Goal: Task Accomplishment & Management: Use online tool/utility

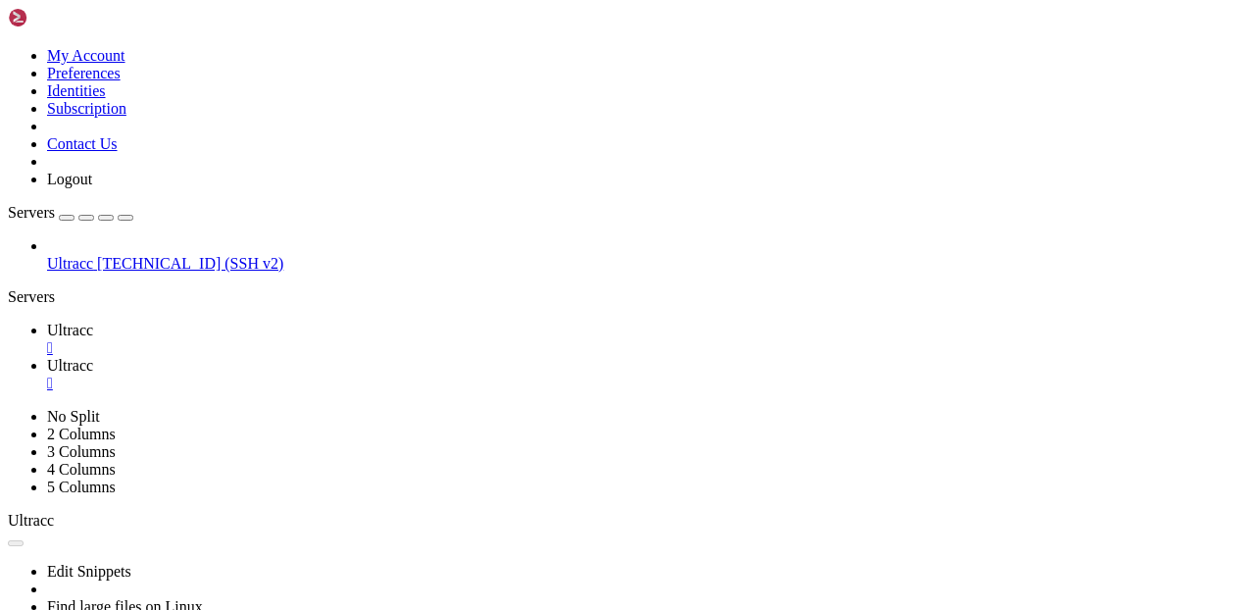
click at [93, 321] on span "Ultracc" at bounding box center [70, 329] width 46 height 17
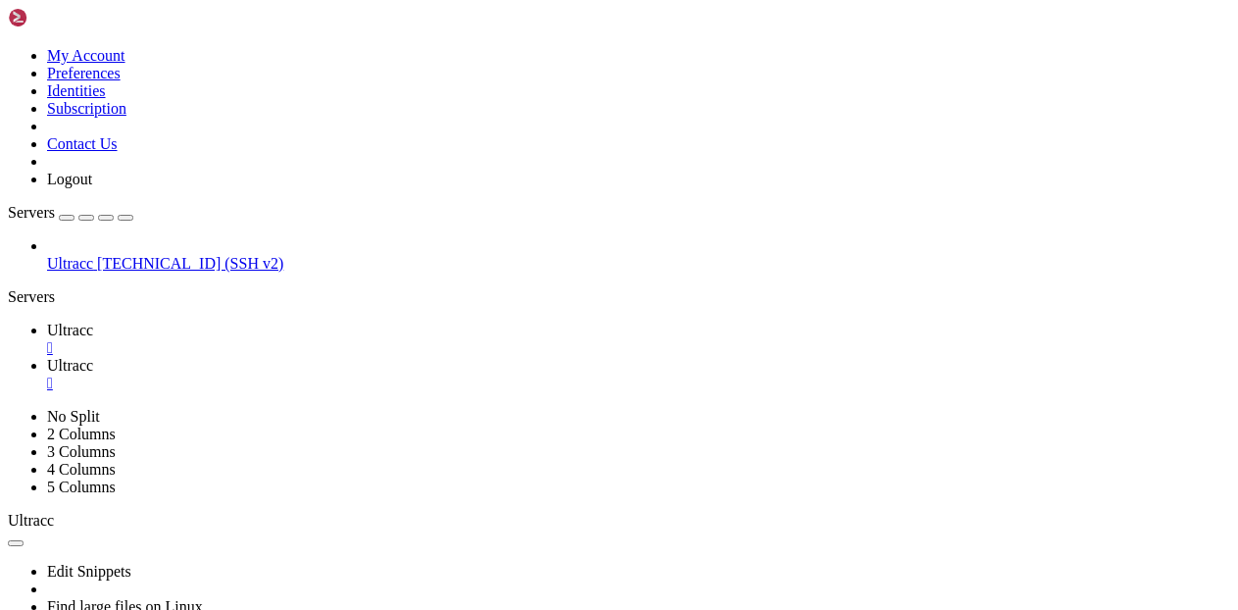
click at [93, 357] on span "Ultracc" at bounding box center [70, 365] width 46 height 17
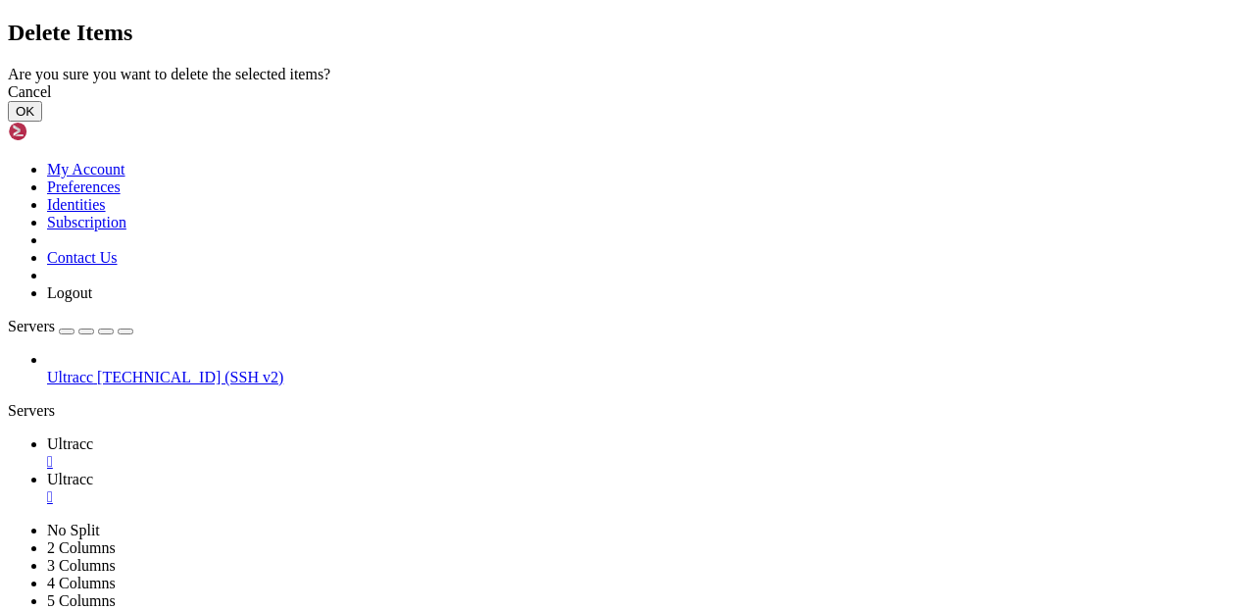
click at [42, 122] on button "OK" at bounding box center [25, 111] width 34 height 21
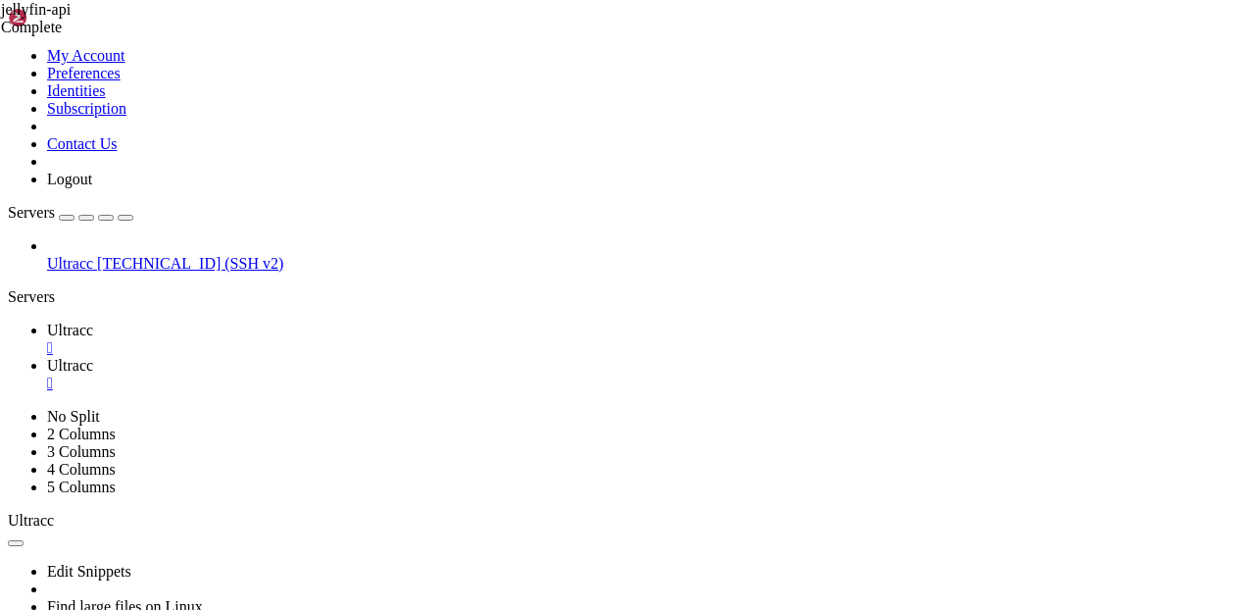
click at [93, 321] on span "Ultracc" at bounding box center [70, 329] width 46 height 17
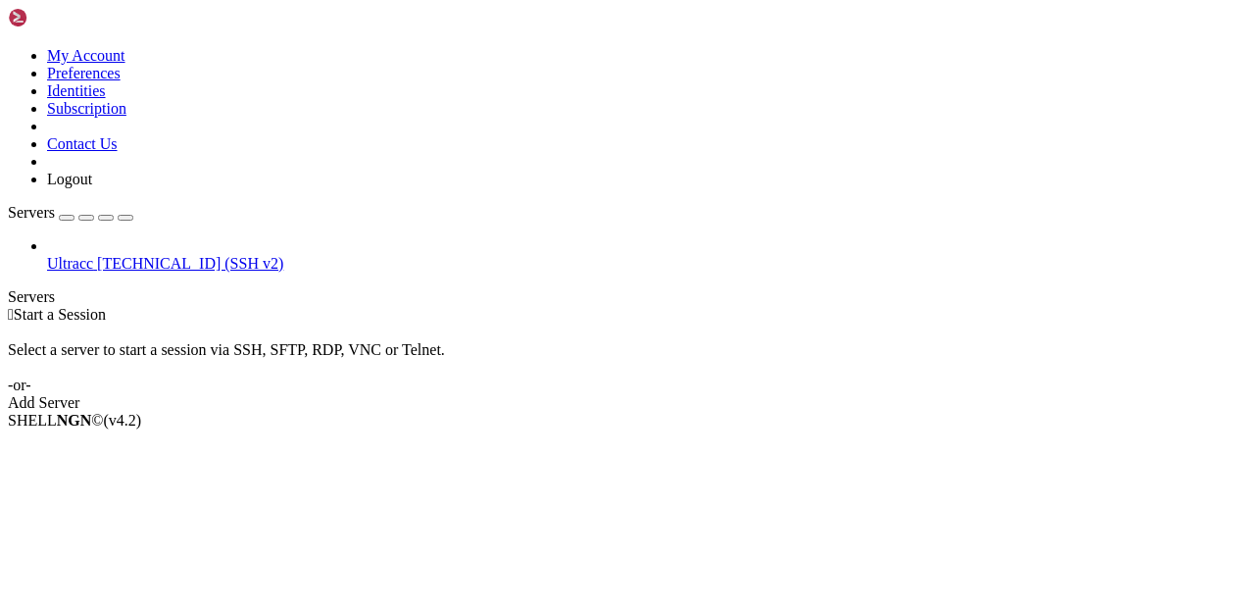
click at [93, 255] on span "Ultracc" at bounding box center [70, 263] width 46 height 17
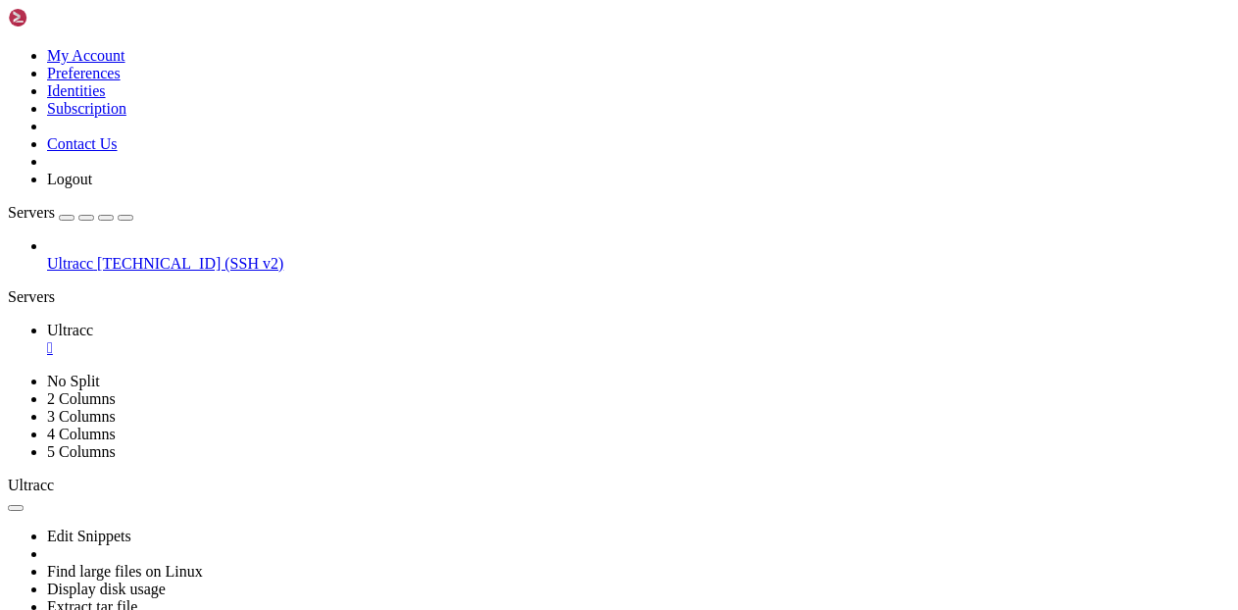
scroll to position [667, 0]
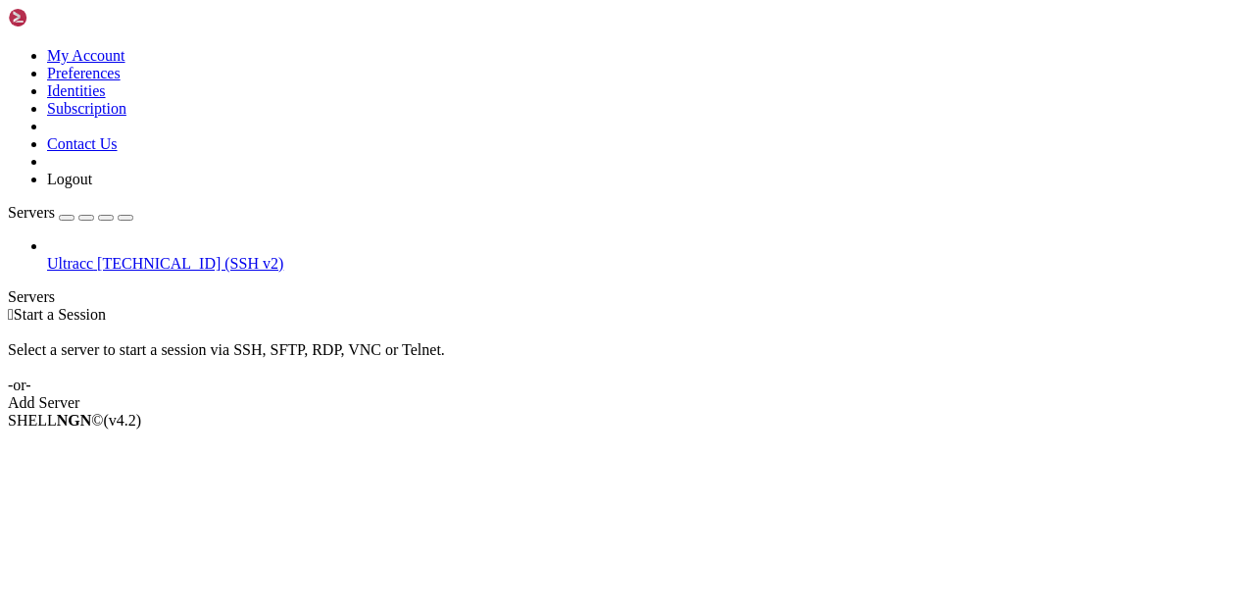
click at [180, 255] on span "[TECHNICAL_ID] (SSH v2)" at bounding box center [190, 263] width 186 height 17
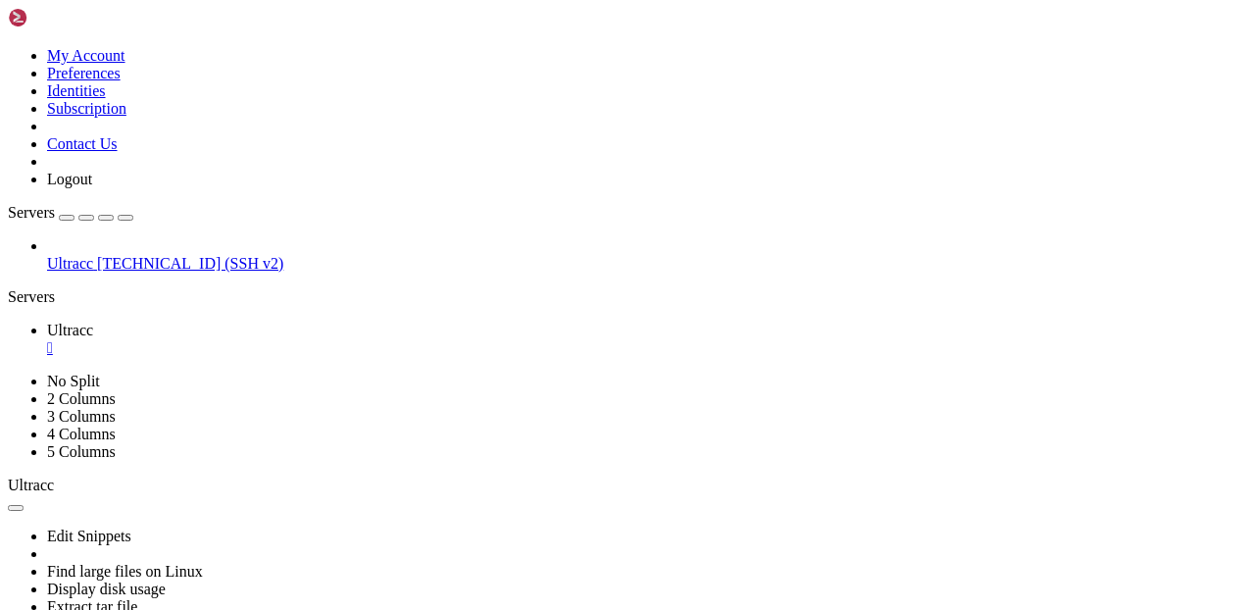
scroll to position [635, 0]
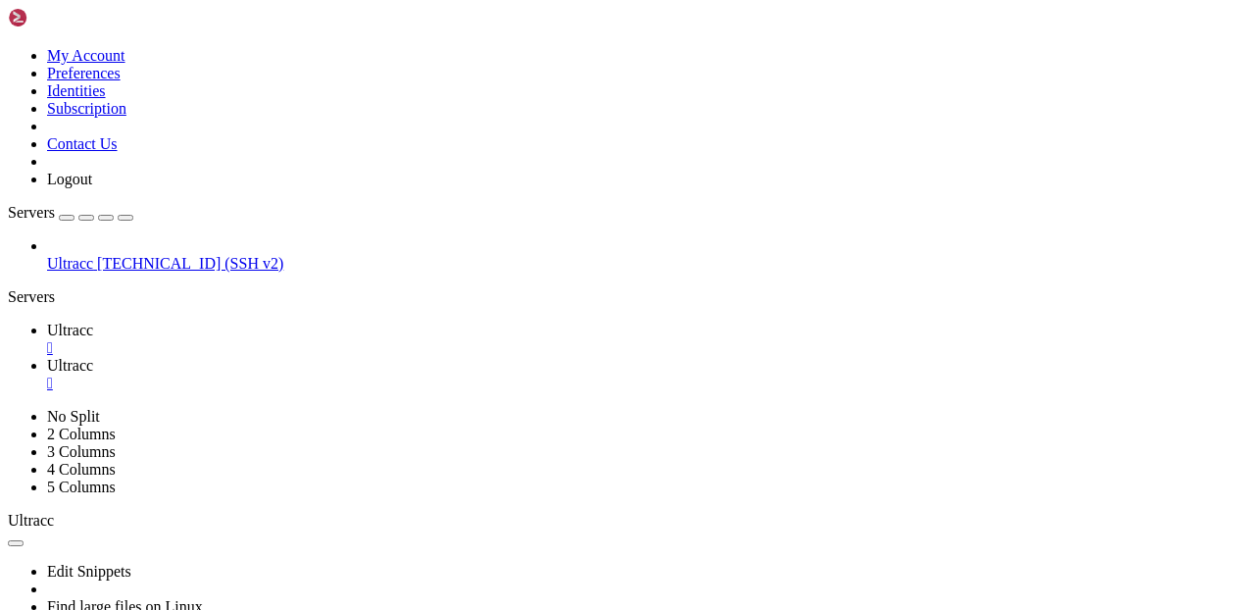
click at [307, 321] on link "Ultracc " at bounding box center [638, 338] width 1183 height 35
click at [93, 357] on span "Ultracc" at bounding box center [70, 365] width 46 height 17
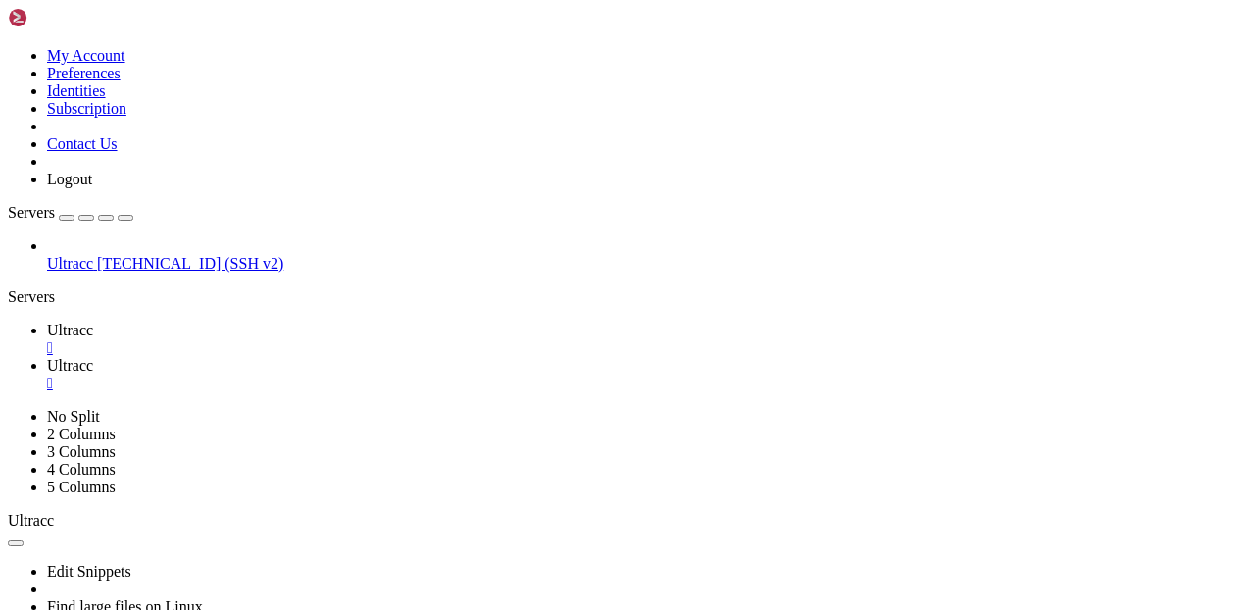
scroll to position [0, 0]
click at [93, 321] on span "Ultracc" at bounding box center [70, 329] width 46 height 17
click at [93, 357] on span "Ultracc" at bounding box center [70, 365] width 46 height 17
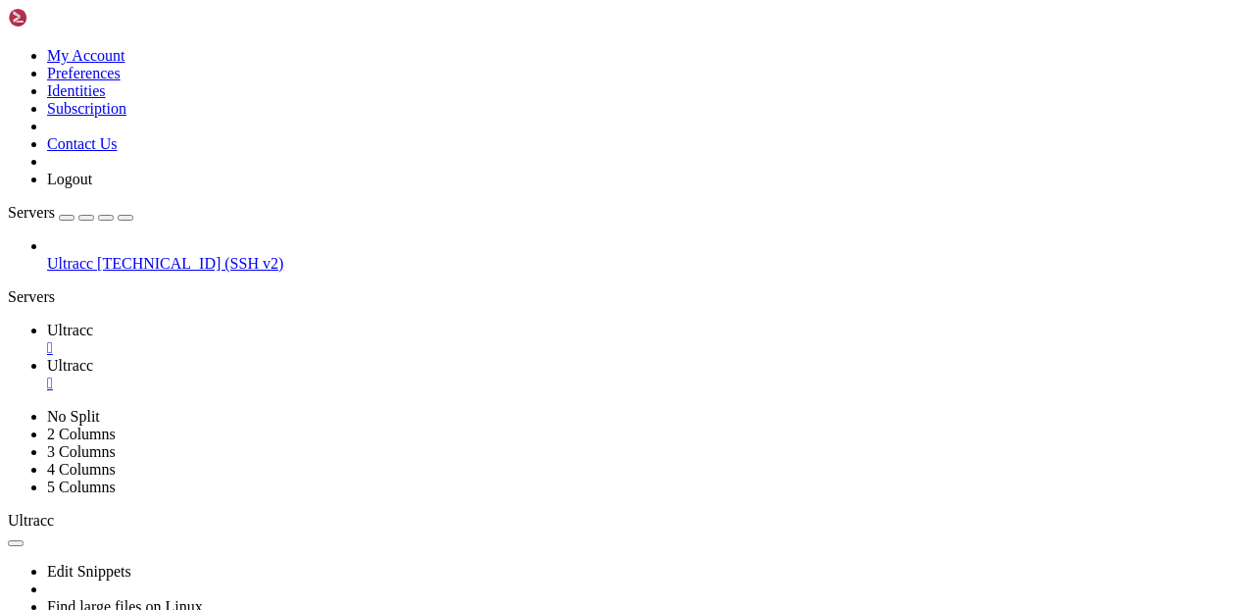
click at [312, 321] on link "Ultracc " at bounding box center [638, 338] width 1183 height 35
click at [93, 357] on span "Ultracc" at bounding box center [70, 365] width 46 height 17
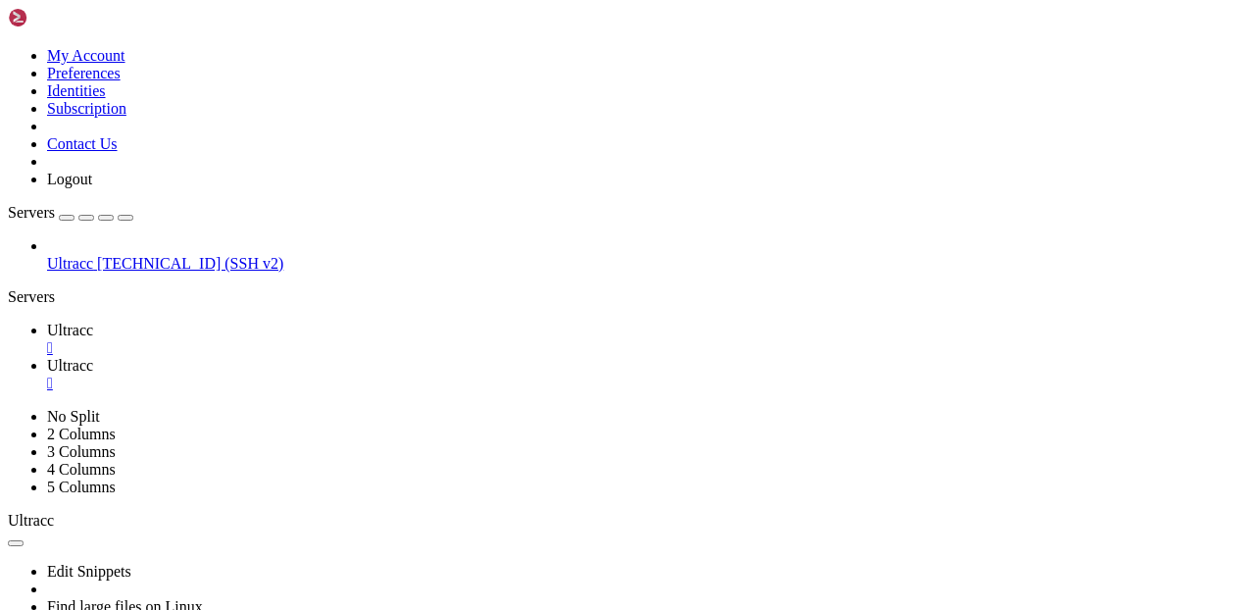
click at [293, 321] on link "Ultracc " at bounding box center [638, 338] width 1183 height 35
click at [93, 357] on span "Ultracc" at bounding box center [70, 365] width 46 height 17
click at [93, 321] on span "Ultracc" at bounding box center [70, 329] width 46 height 17
click at [93, 357] on span "Ultracc" at bounding box center [70, 365] width 46 height 17
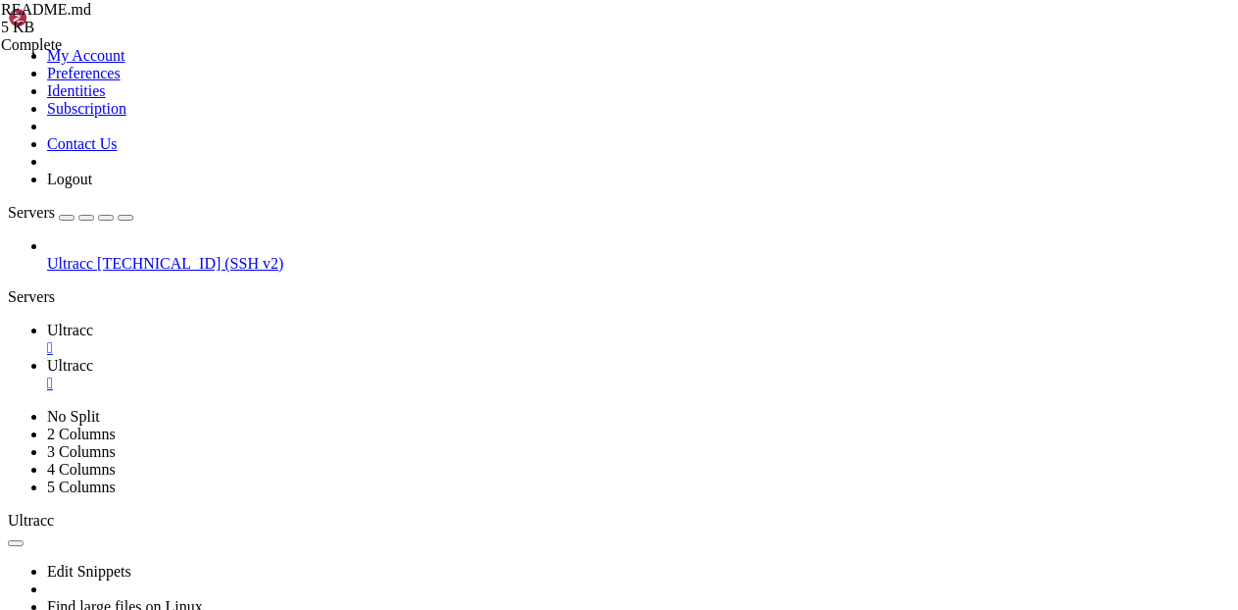
click at [299, 321] on link "Ultracc " at bounding box center [638, 338] width 1183 height 35
click at [93, 357] on span "Ultracc" at bounding box center [70, 365] width 46 height 17
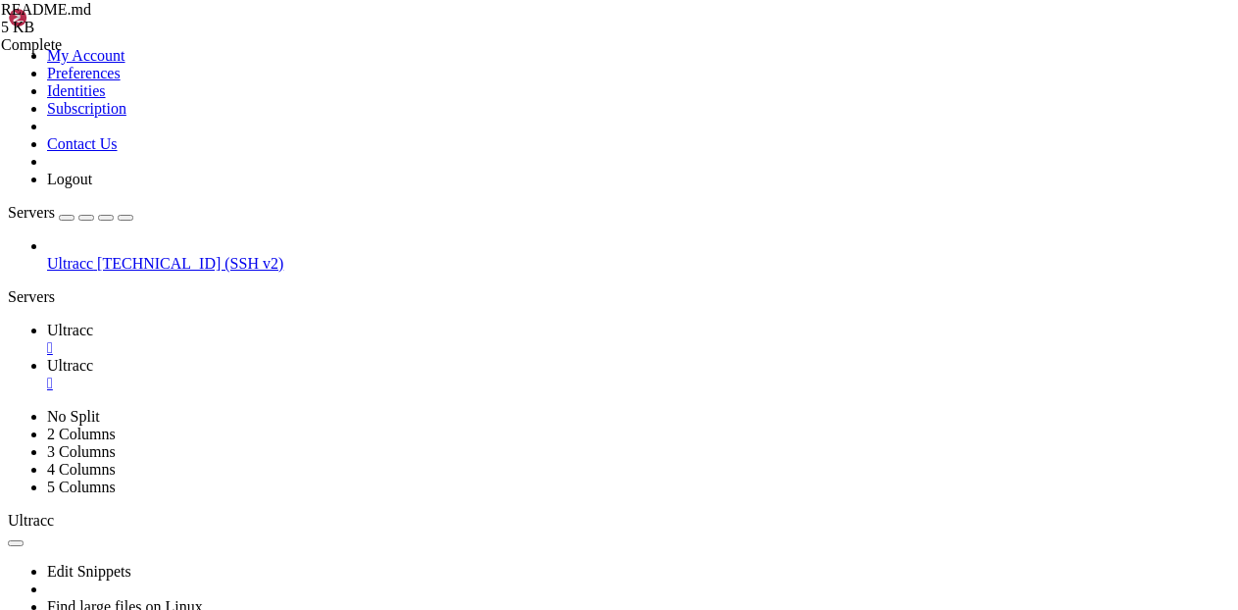
type input "/home31/gnflix/.nvm/versions/node/v22.19.0/lib/node_modules/jellyfin-suggestion…"
click at [306, 321] on link "Ultracc " at bounding box center [638, 338] width 1183 height 35
click at [93, 357] on span "Ultracc" at bounding box center [70, 365] width 46 height 17
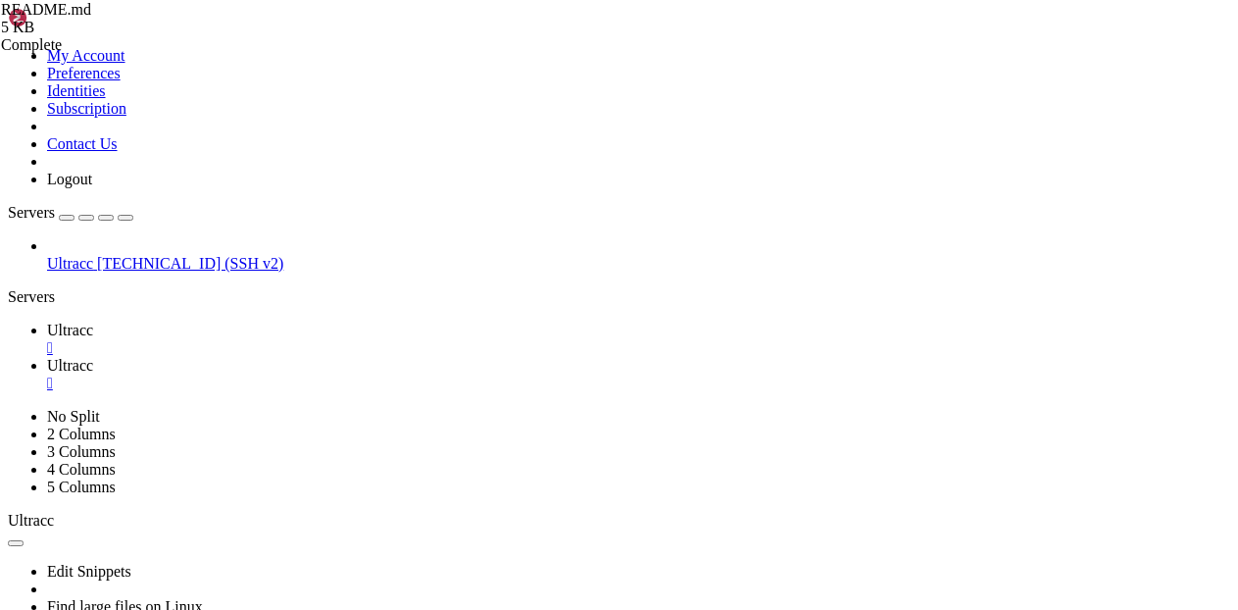
click at [93, 321] on span "Ultracc" at bounding box center [70, 329] width 46 height 17
click at [47, 357] on icon at bounding box center [47, 365] width 0 height 17
click at [93, 321] on span "Ultracc" at bounding box center [70, 329] width 46 height 17
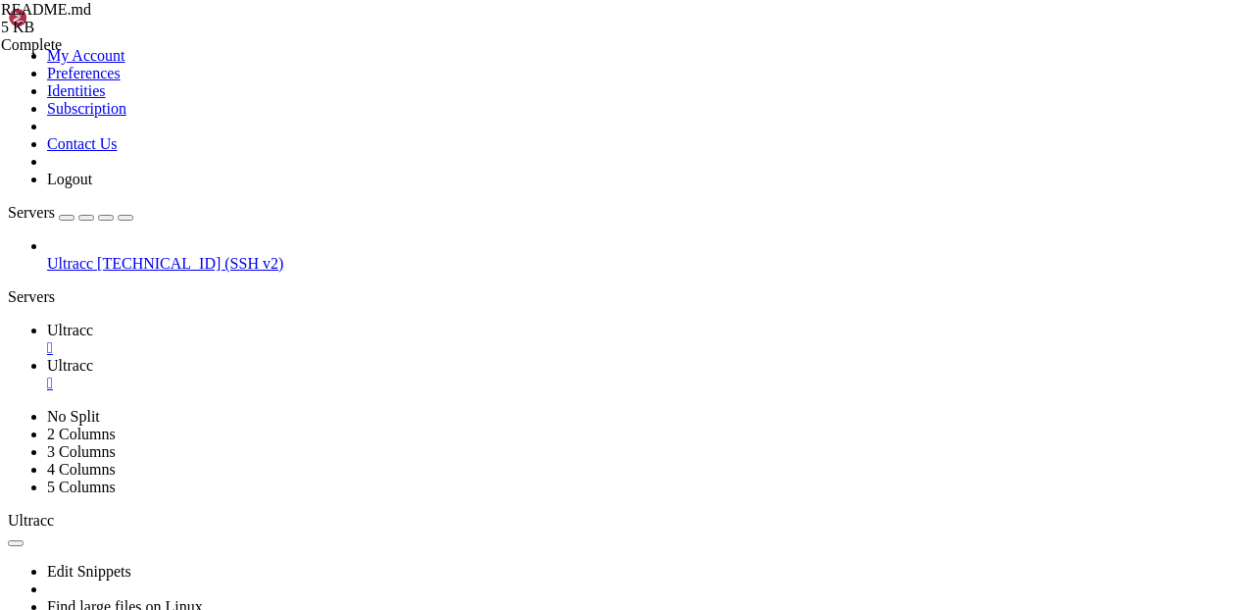
click at [93, 357] on span "Ultracc" at bounding box center [70, 365] width 46 height 17
drag, startPoint x: 603, startPoint y: 351, endPoint x: 471, endPoint y: 352, distance: 131.3
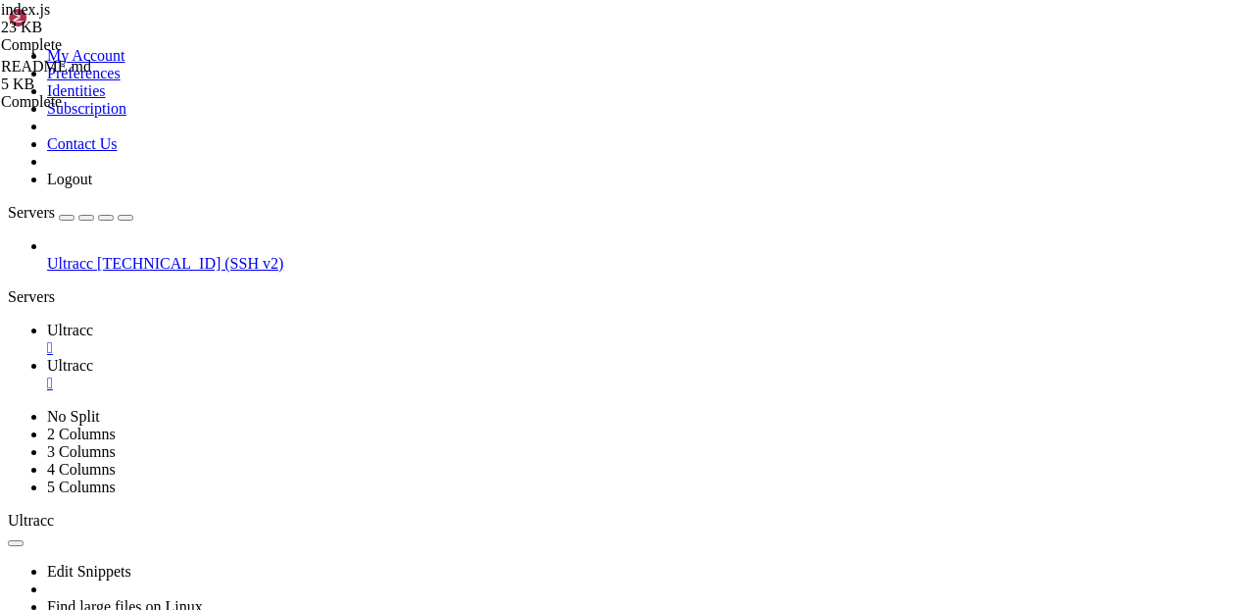
paste textarea "ttps://[DOMAIN_NAME][URL]"
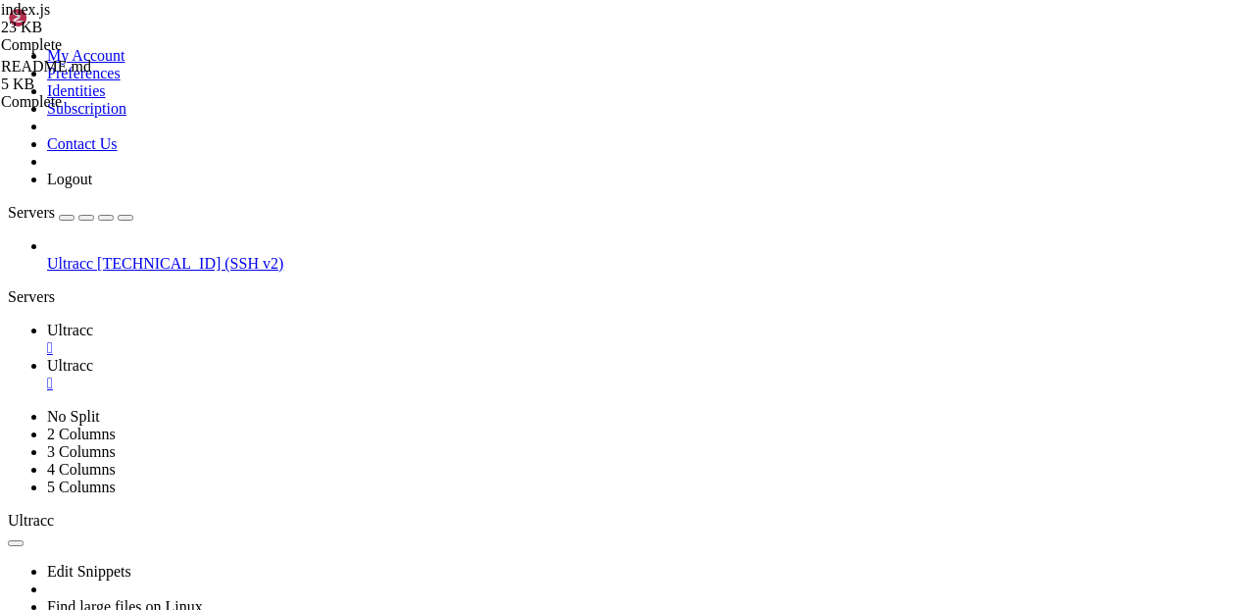
drag, startPoint x: 580, startPoint y: 366, endPoint x: 456, endPoint y: 367, distance: 124.5
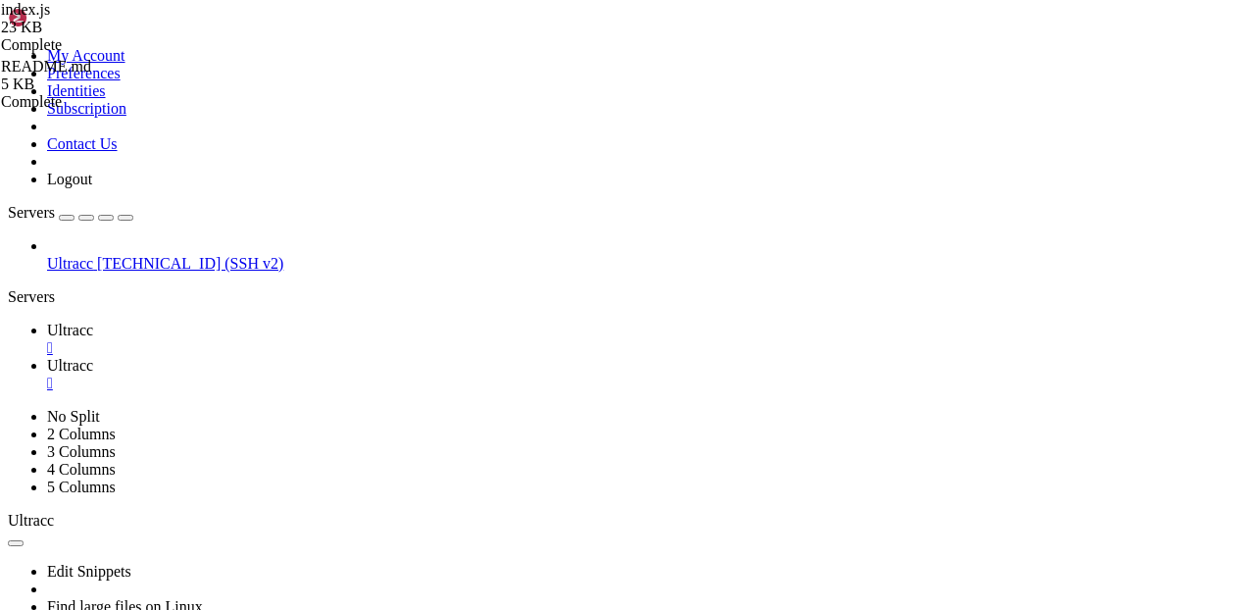
drag, startPoint x: 551, startPoint y: 385, endPoint x: 454, endPoint y: 389, distance: 97.1
paste textarea "16010f598c9a47c689da2c7a4d98e40a"
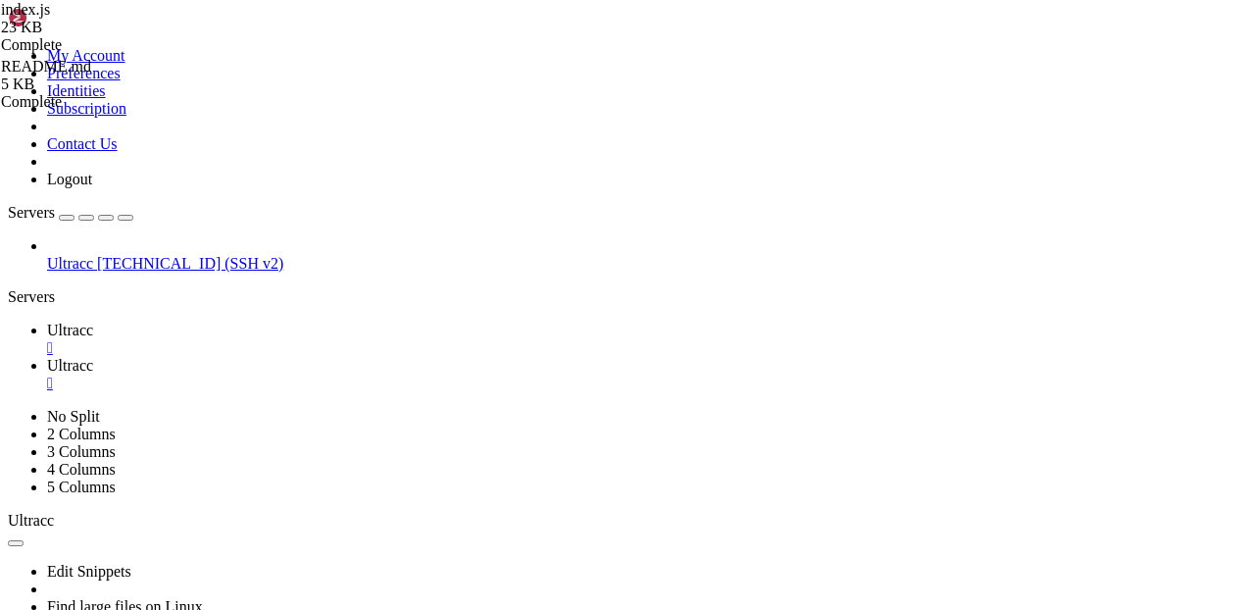
type textarea "baseUrl,"
click at [93, 321] on span "Ultracc" at bounding box center [70, 329] width 46 height 17
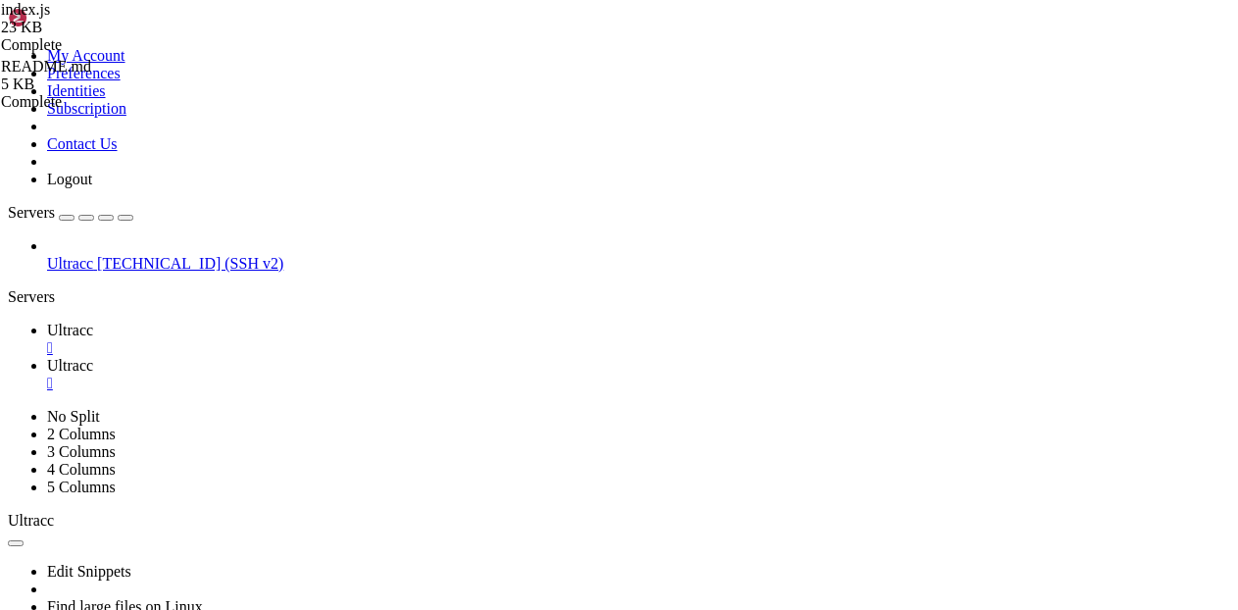
drag, startPoint x: 173, startPoint y: 929, endPoint x: 293, endPoint y: 948, distance: 121.0
copy div "export PORT=38010 jellyfin-suggestion-mcp"
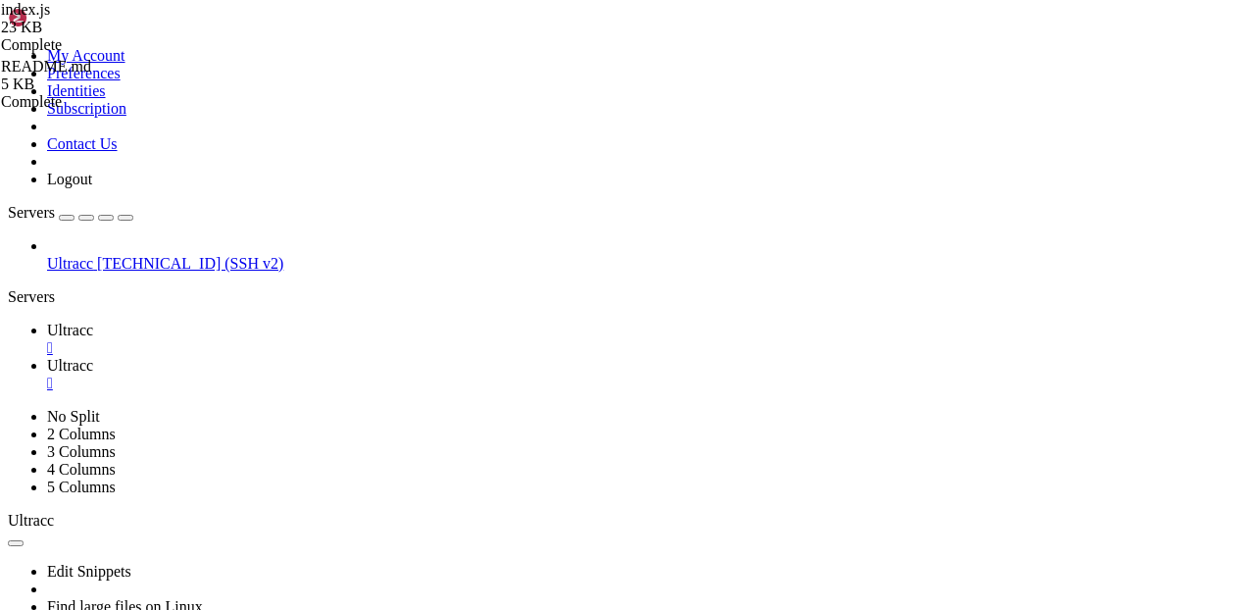
click at [423, 357] on link "Ultracc " at bounding box center [638, 374] width 1183 height 35
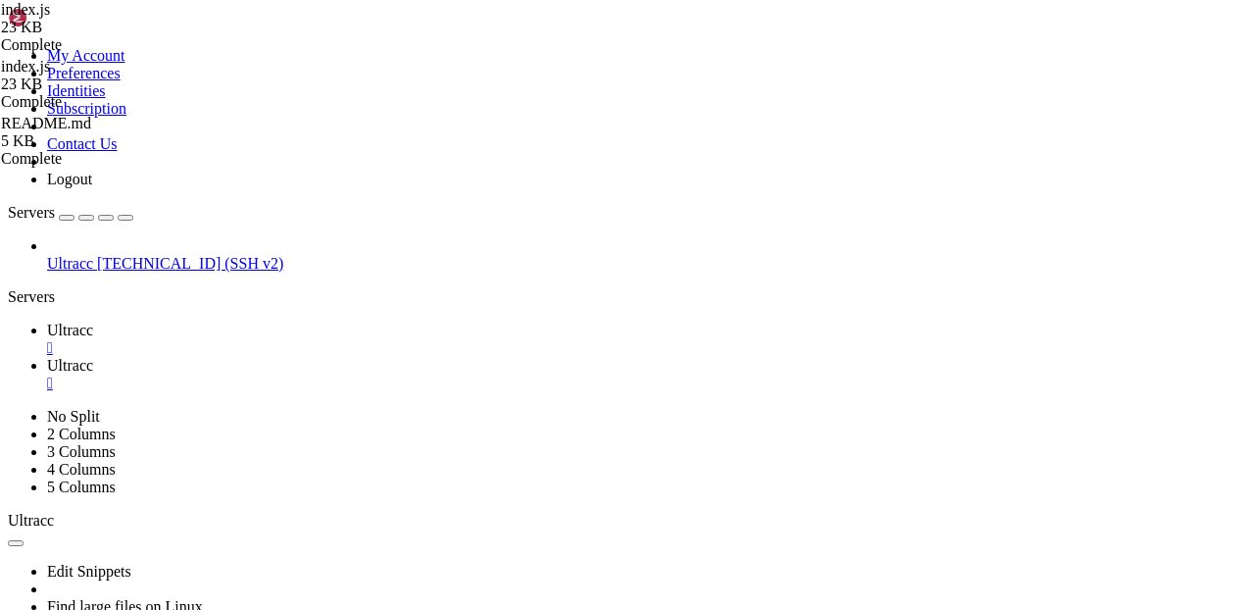
type textarea "...(token && { token }),"
click at [76, 578] on span " jellyfin.js" at bounding box center [44, 586] width 66 height 17
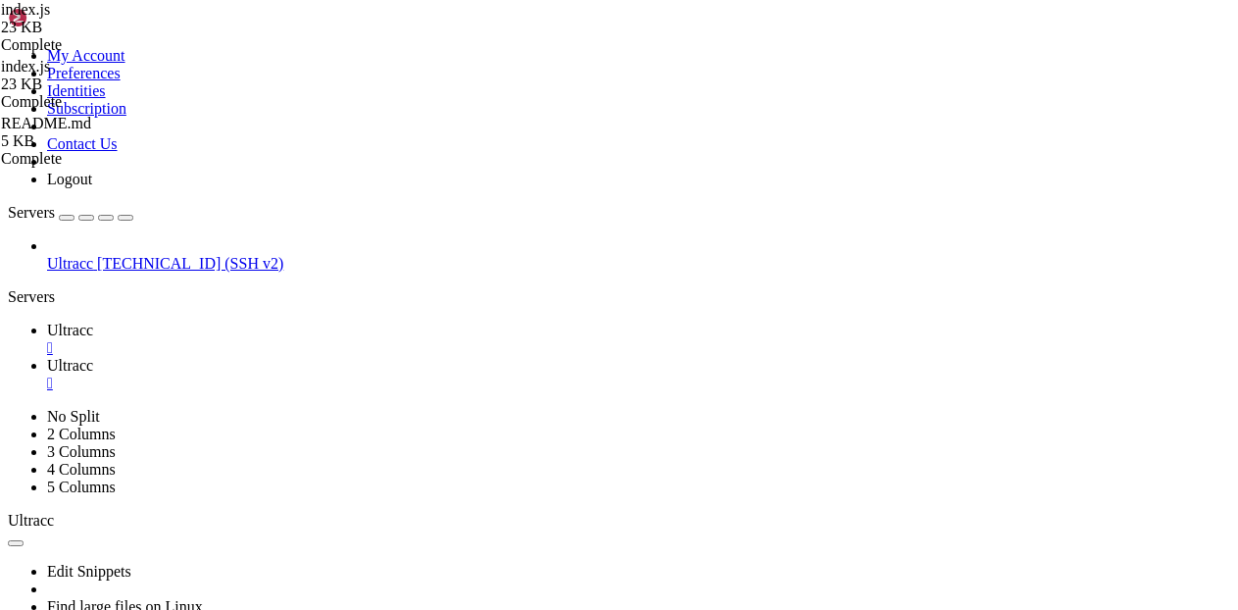
click at [944, 587] on icon at bounding box center [944, 587] width 0 height 0
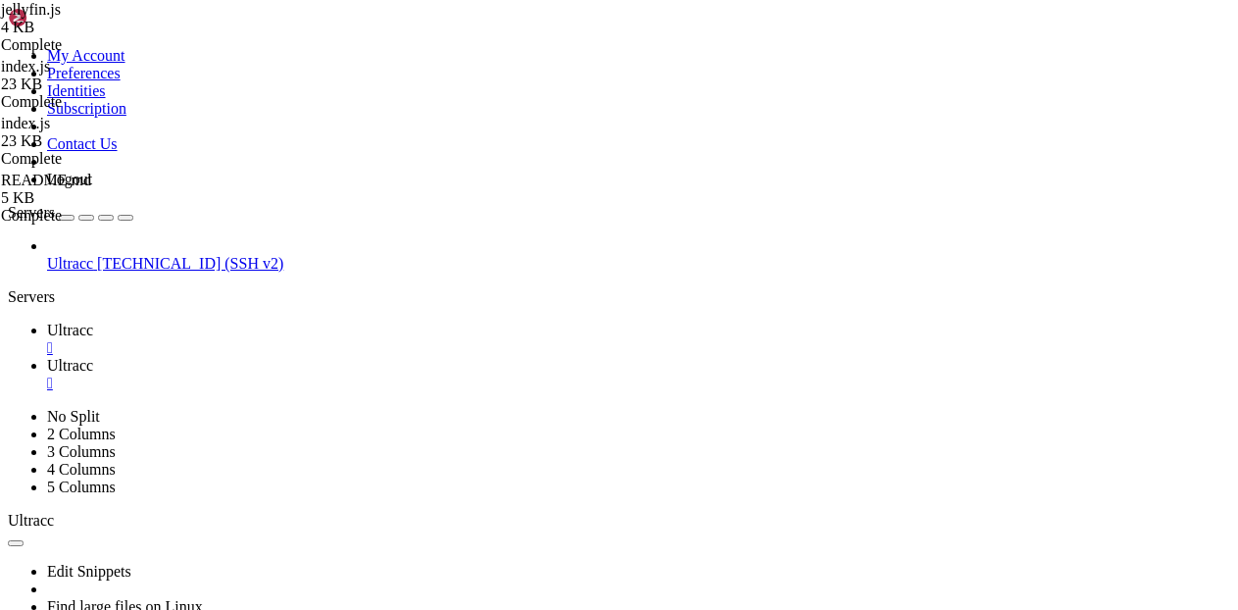
type textarea "const baseUrl = mustEnv(//[DOMAIN_NAME][URL]);"
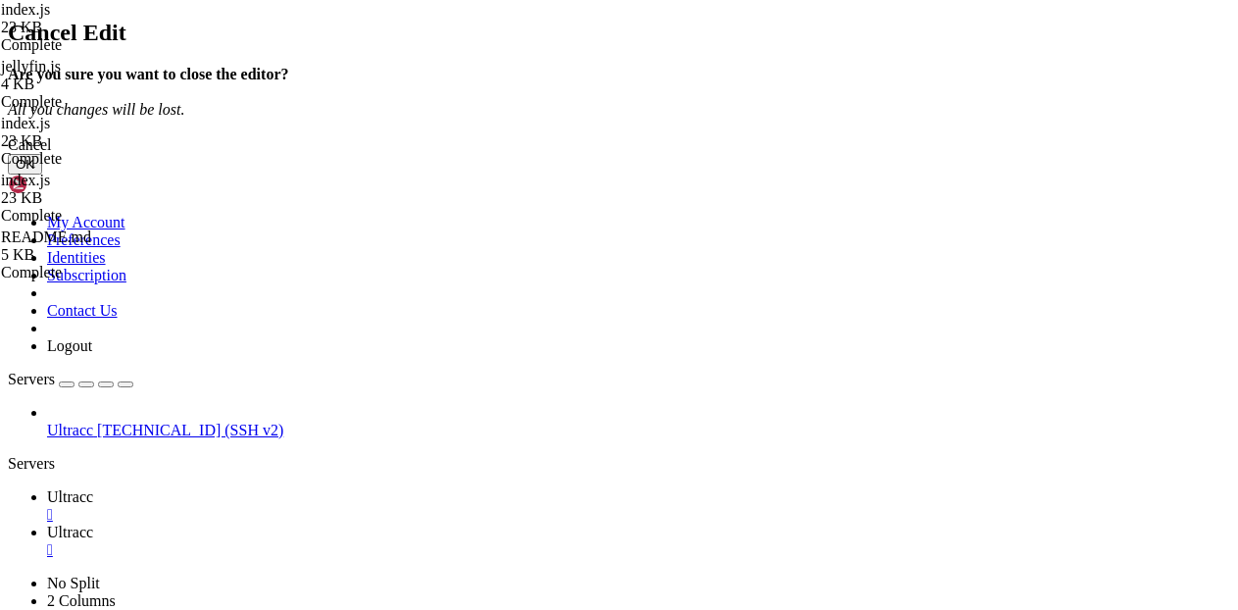
click at [42, 174] on button "OK" at bounding box center [25, 164] width 34 height 21
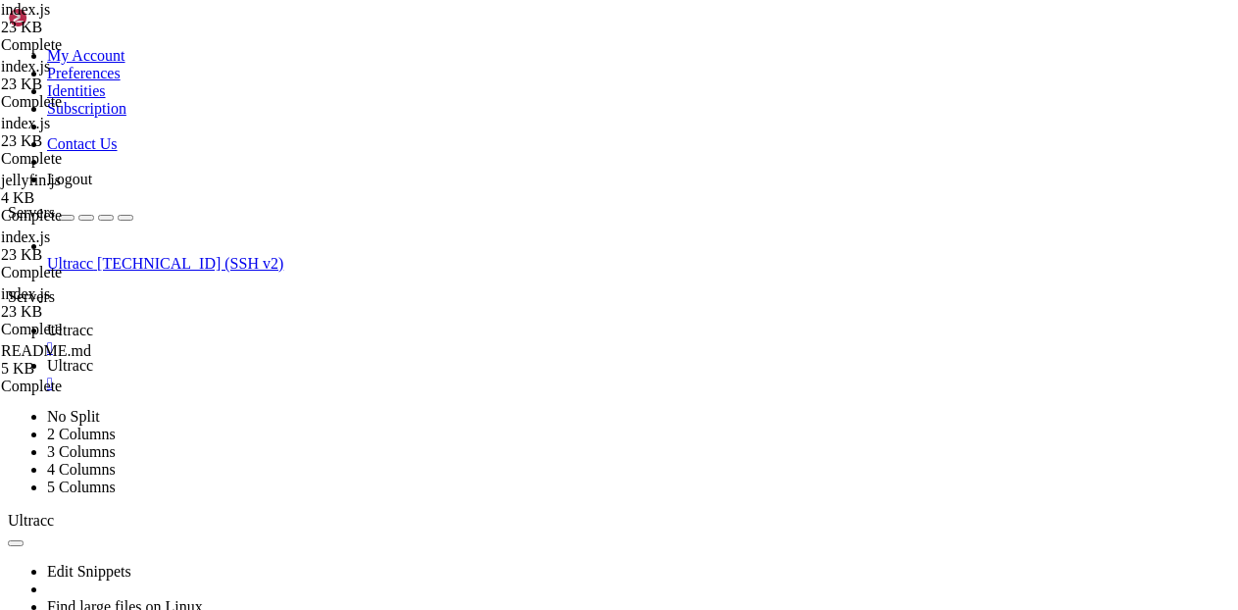
drag, startPoint x: 905, startPoint y: 69, endPoint x: 712, endPoint y: 73, distance: 193.1
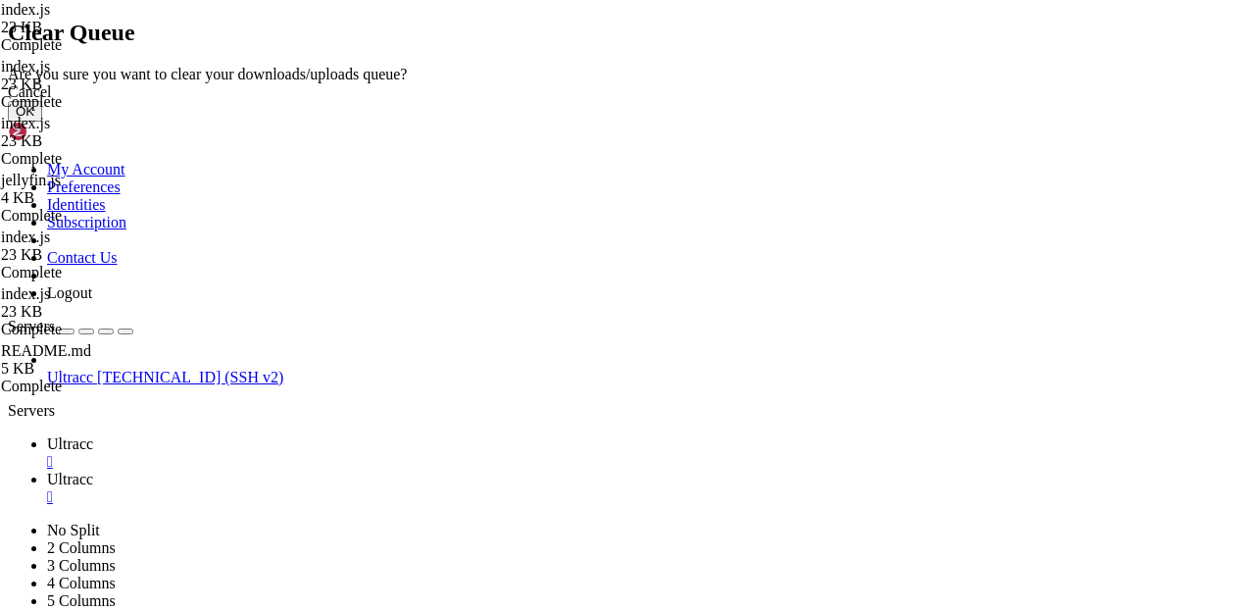
click at [42, 122] on button "OK" at bounding box center [25, 111] width 34 height 21
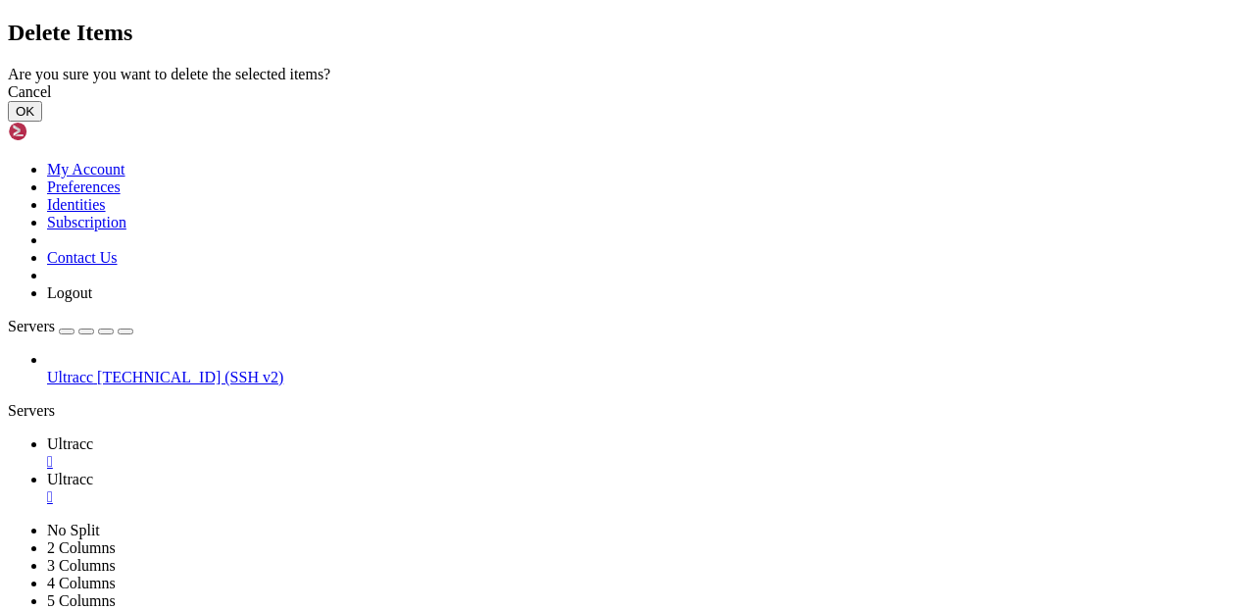
click at [42, 122] on button "OK" at bounding box center [25, 111] width 34 height 21
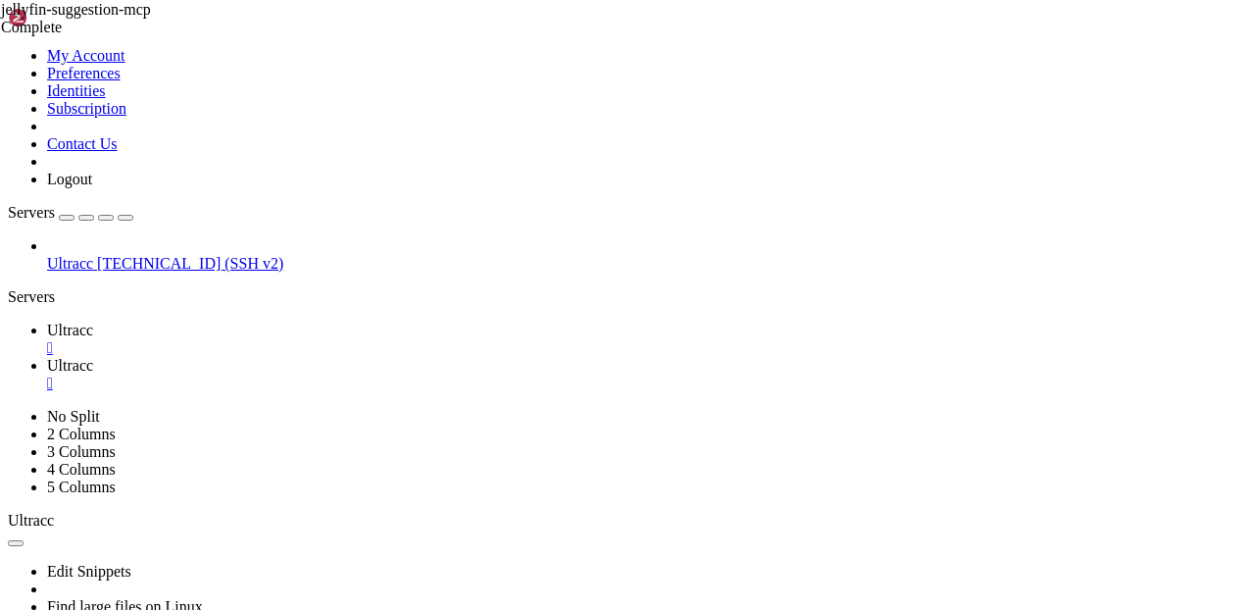
type input "/home31/gnflix/.nvm/versions/node/v22.19.0"
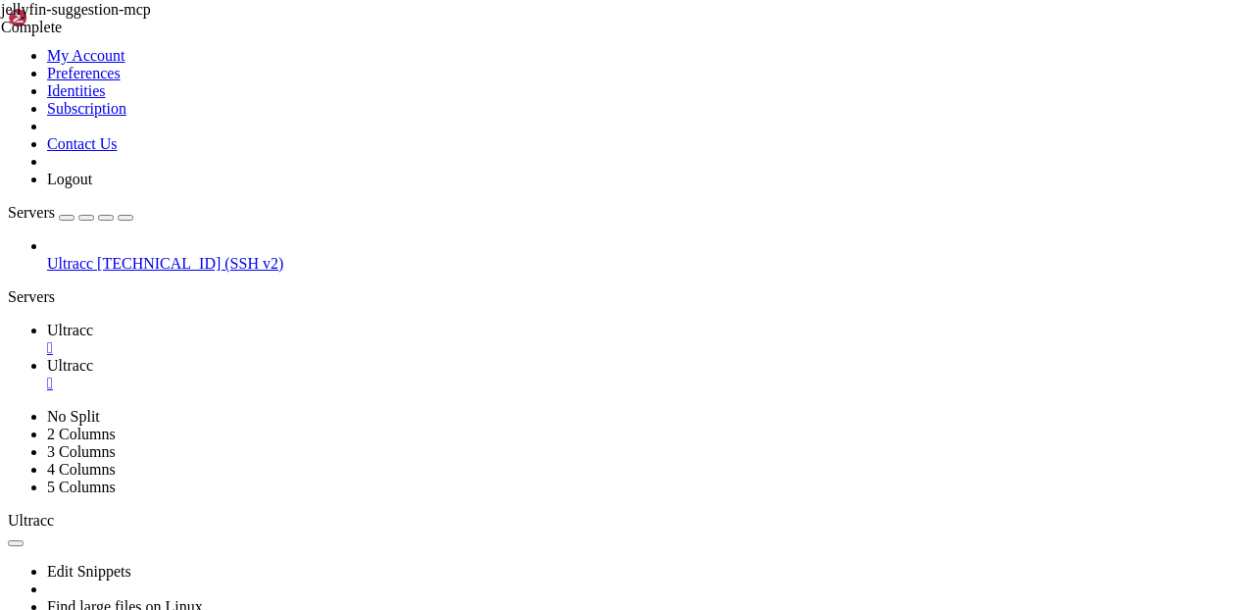
click at [93, 321] on span "Ultracc" at bounding box center [70, 329] width 46 height 17
click at [411, 357] on link "Ultracc " at bounding box center [638, 374] width 1183 height 35
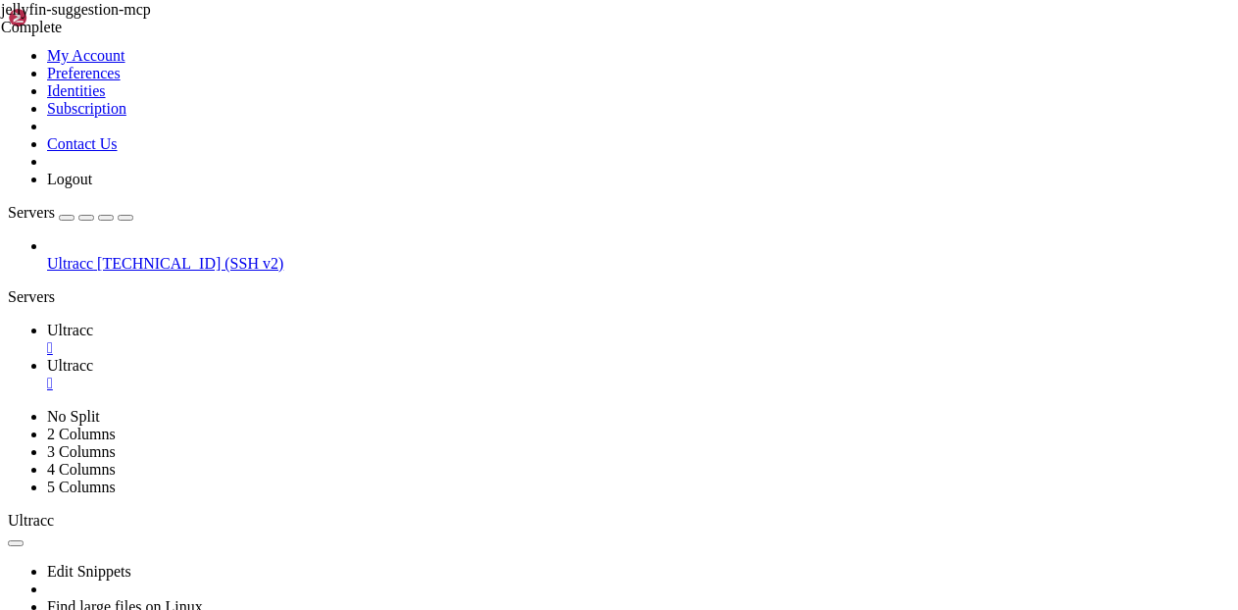
type input "/home31/gnflix/.nvm/versions/node/v22.19.0/lib/node_modules"
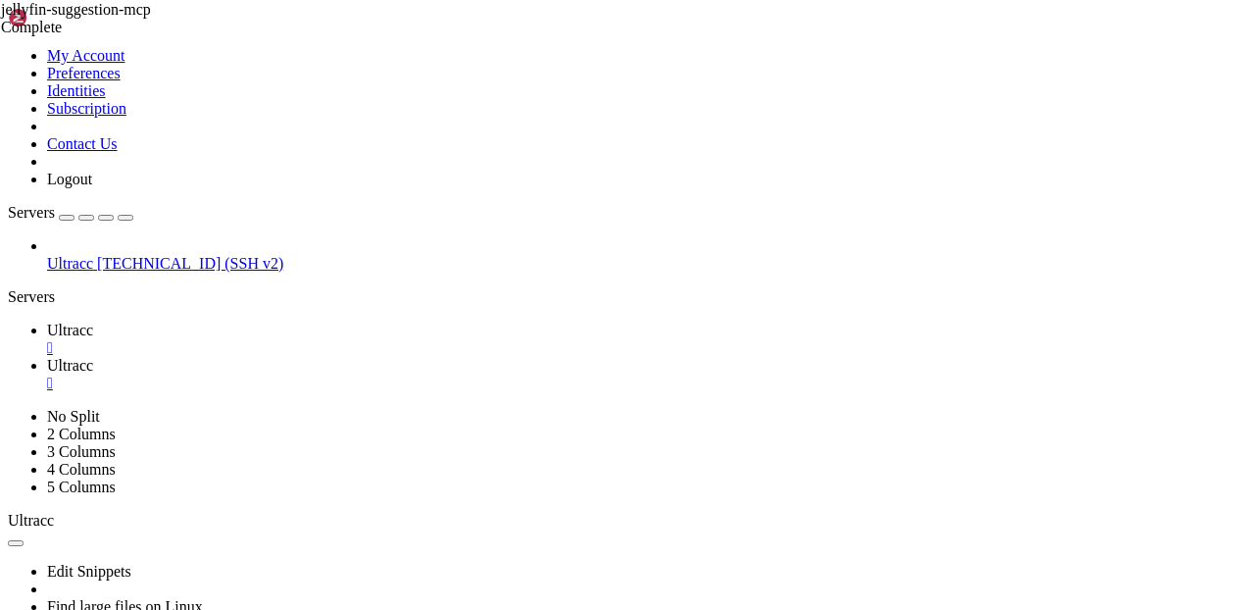
click at [93, 321] on span "Ultracc" at bounding box center [70, 329] width 46 height 17
drag, startPoint x: 19, startPoint y: 997, endPoint x: 262, endPoint y: 1175, distance: 301.5
copy div "gnflix@hyperion : ~ $ npm install -g jellyfin-suggestion-mcp@latest added 104 p…"
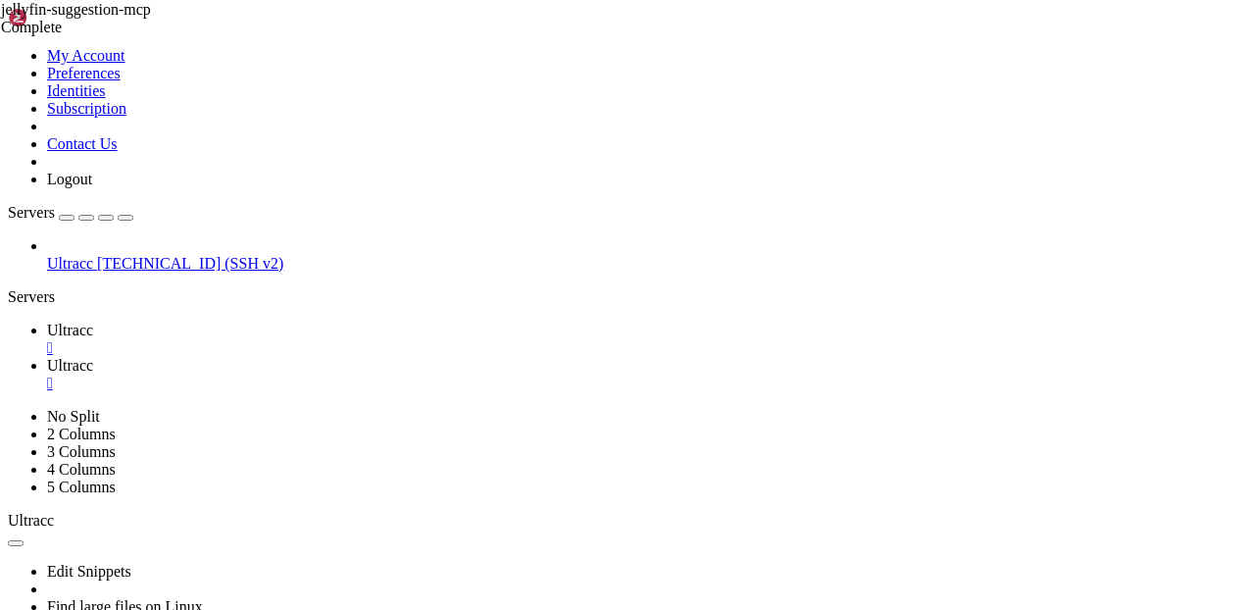
scroll to position [1414, 0]
drag, startPoint x: 174, startPoint y: 795, endPoint x: 211, endPoint y: 1176, distance: 382.9
copy div "export JELLYFIN_BASE_URL="[URL][DOMAIN_NAME]" export JELLYFIN_API_KEY="16010f59…"
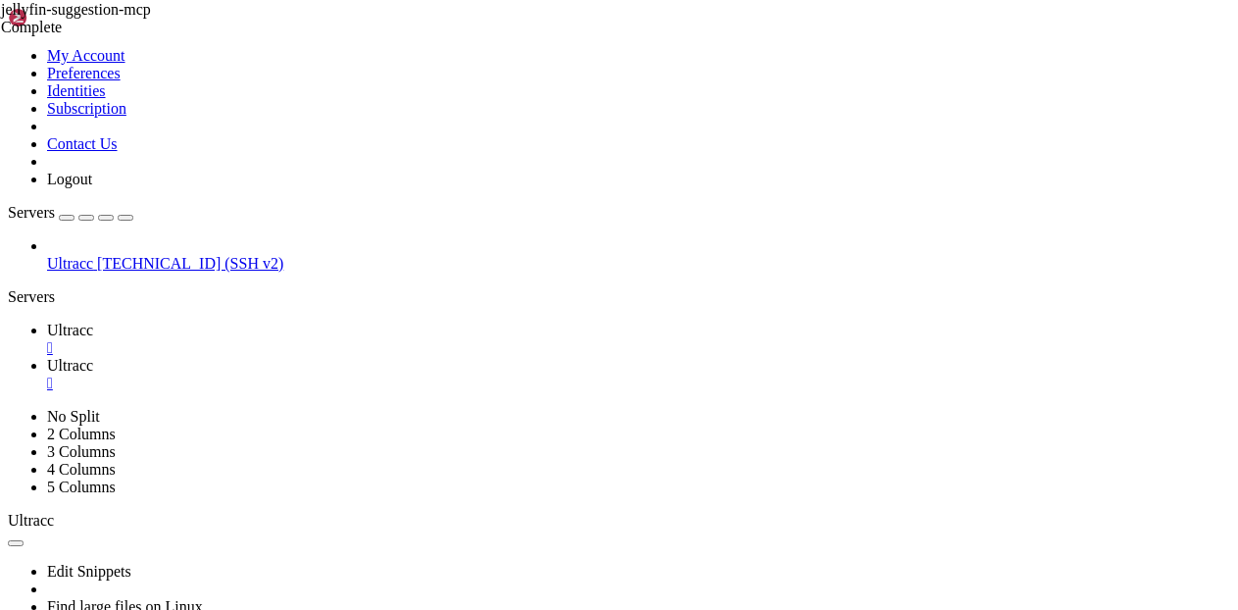
drag, startPoint x: 14, startPoint y: 787, endPoint x: 885, endPoint y: 1178, distance: 954.9
copy div "gnflix@hyperion : ~ $ # 1) Variables d'env (mets la nouvelle clé si tu l'as rég…"
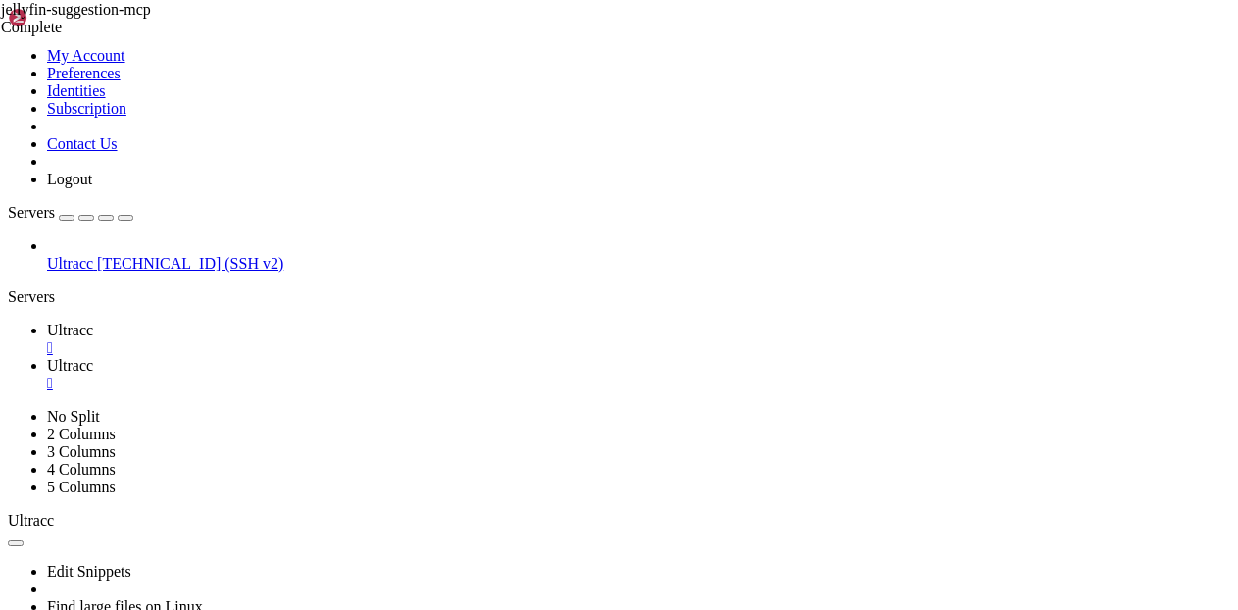
scroll to position [2362, 0]
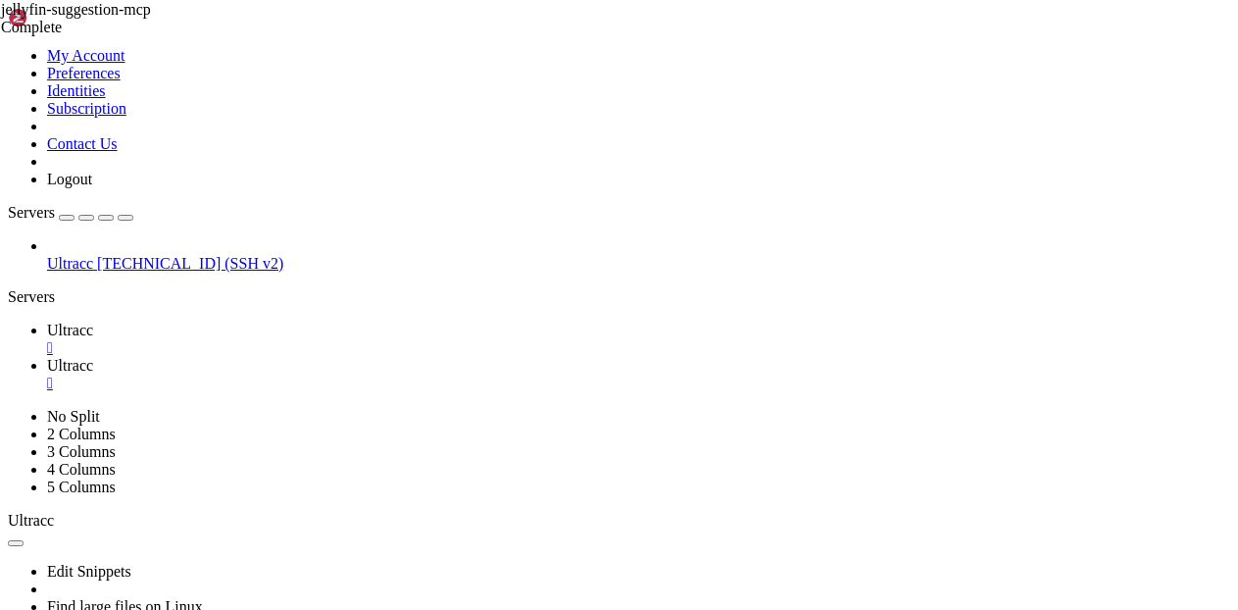
drag, startPoint x: 199, startPoint y: 1176, endPoint x: 176, endPoint y: 951, distance: 226.5
drag, startPoint x: 181, startPoint y: 1138, endPoint x: 180, endPoint y: 1006, distance: 131.3
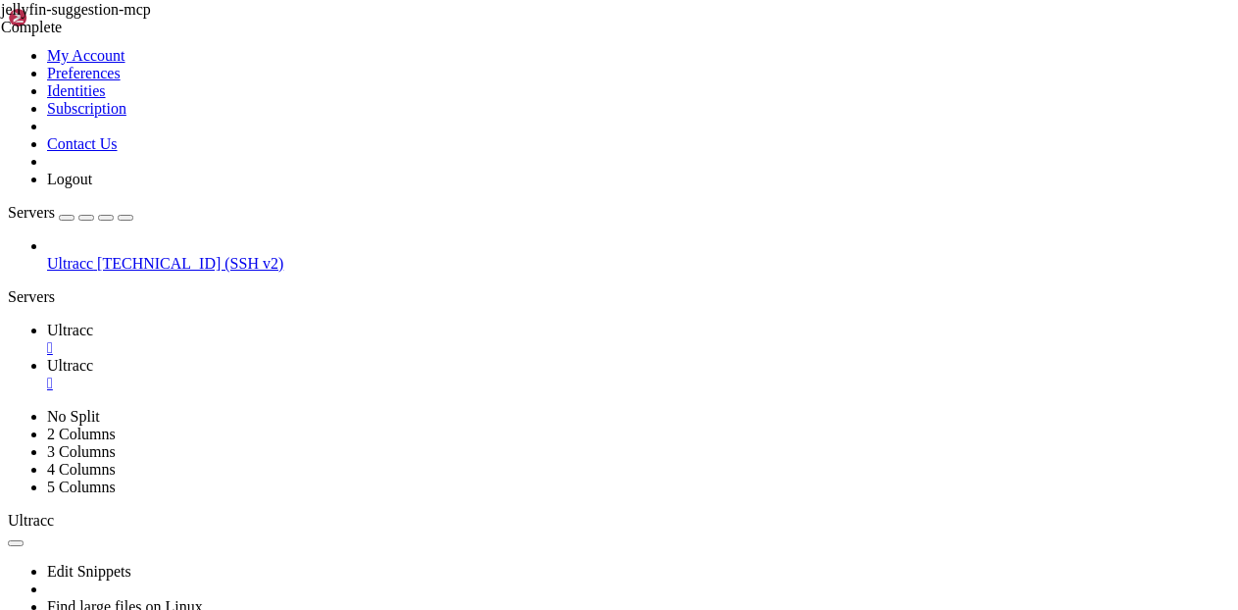
scroll to position [8, 0]
drag, startPoint x: 17, startPoint y: 915, endPoint x: 221, endPoint y: 1168, distance: 325.4
copy div "gnflix@hyperion : ~ $ # 1) variables d'environnement # pas de port ici : en STD…"
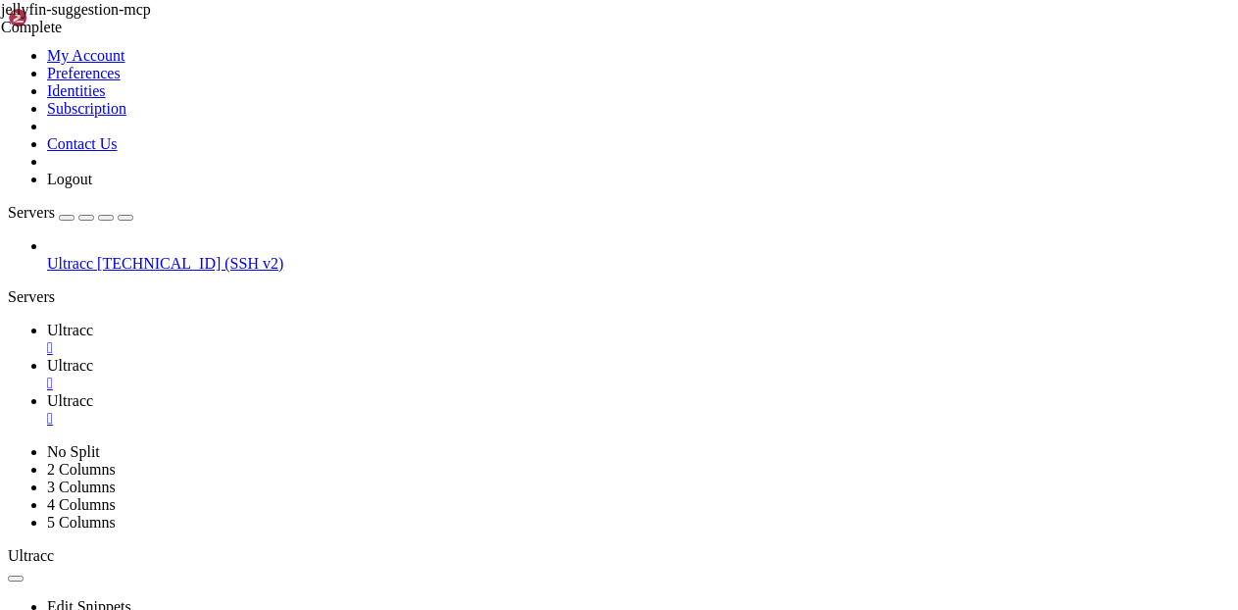
scroll to position [0, 0]
click at [453, 374] on div "" at bounding box center [638, 383] width 1183 height 18
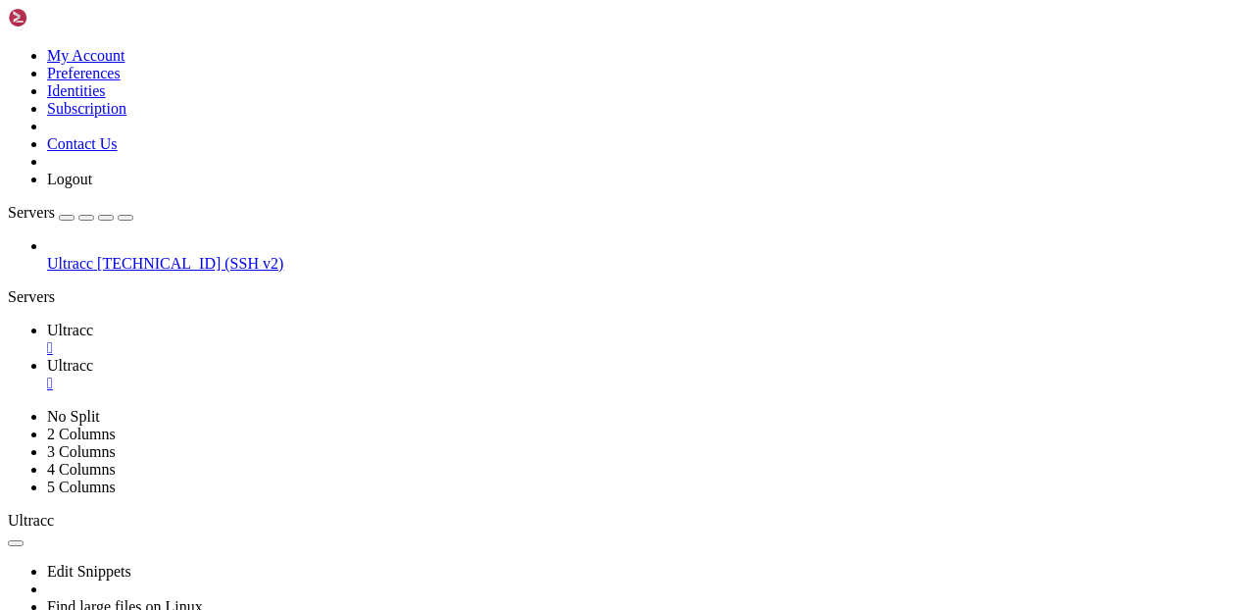
click at [93, 357] on span "Ultracc" at bounding box center [70, 365] width 46 height 17
click at [345, 339] on div "" at bounding box center [638, 348] width 1183 height 18
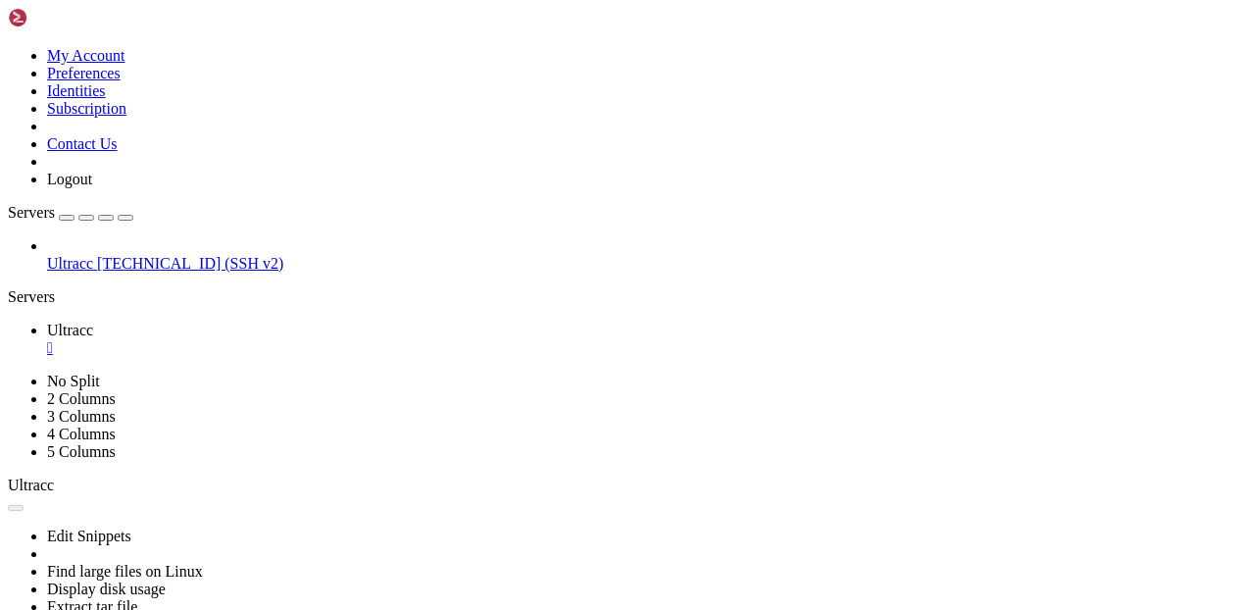
drag, startPoint x: 312, startPoint y: 813, endPoint x: 238, endPoint y: 1138, distance: 332.6
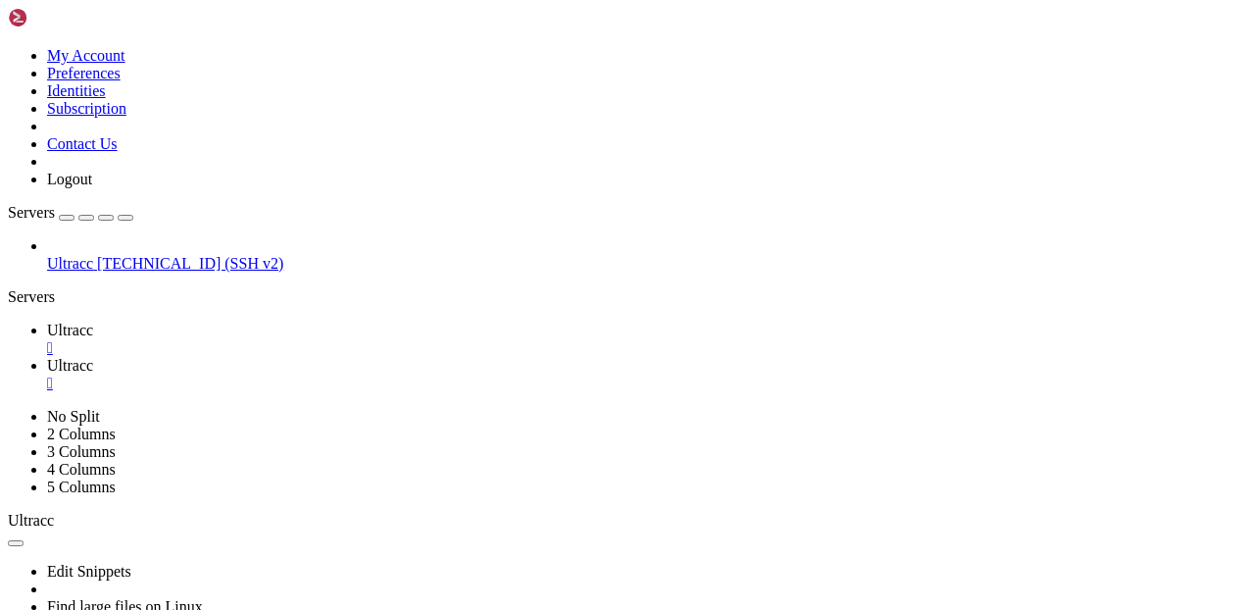
scroll to position [0, 0]
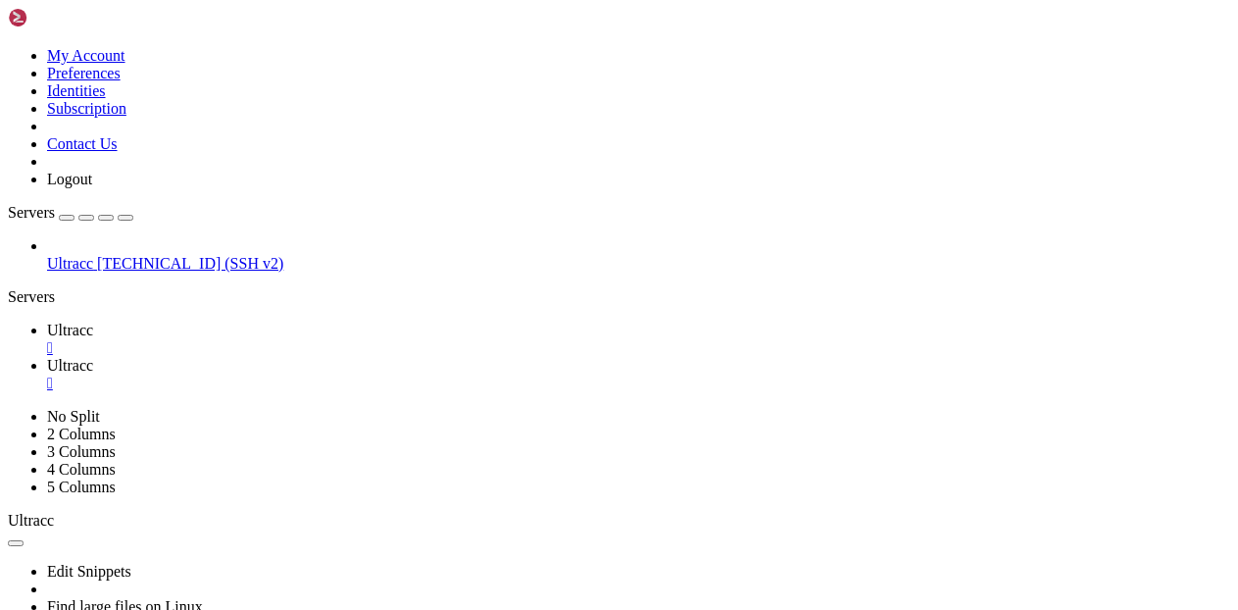
scroll to position [0, 0]
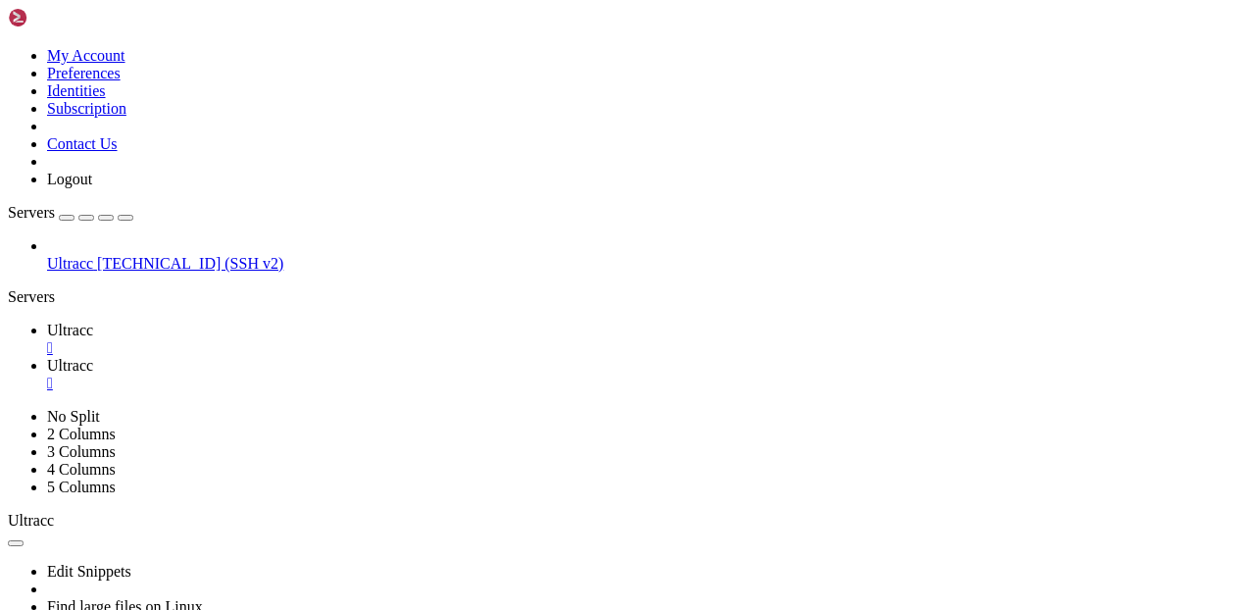
scroll to position [106, 0]
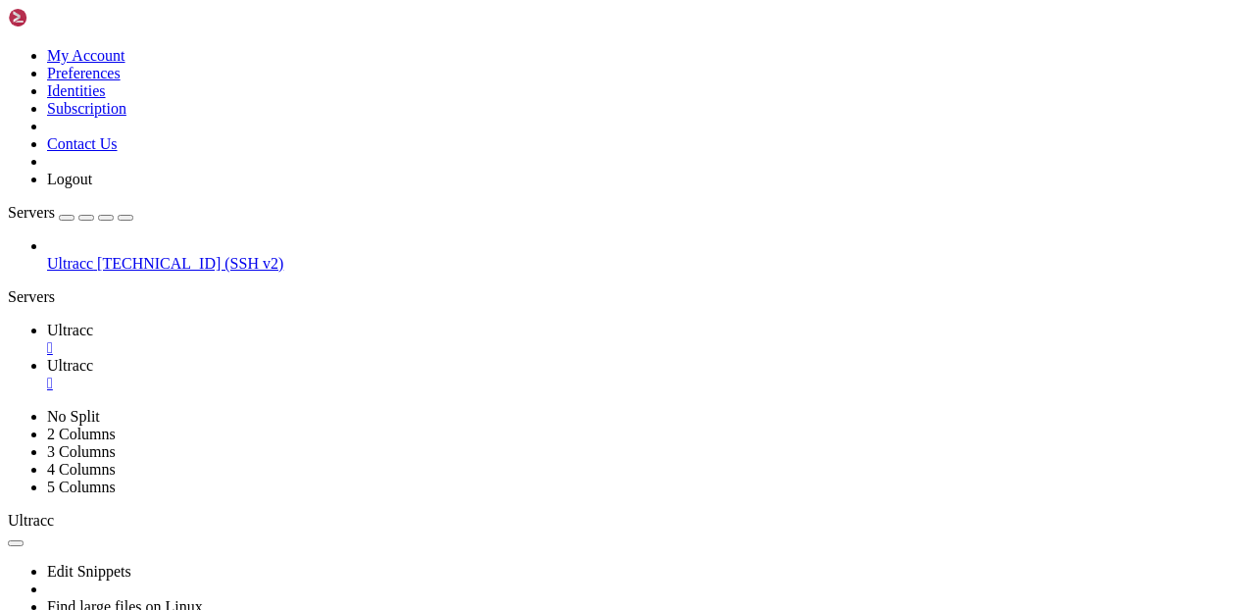
type input "/home31/gnflix/.nvm/versions/node/v22.19.0/lib/node_modules/jellyfin-suggestion…"
click at [266, 321] on link "Ultracc " at bounding box center [638, 338] width 1183 height 35
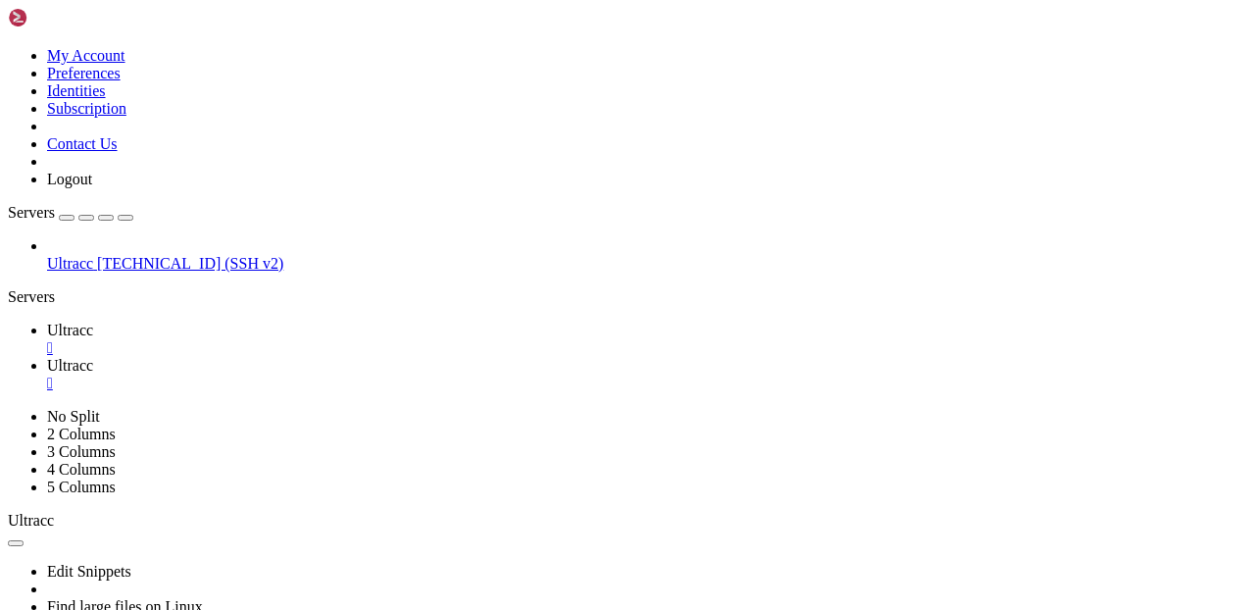
scroll to position [1694, 0]
click at [93, 357] on span "Ultracc" at bounding box center [70, 365] width 46 height 17
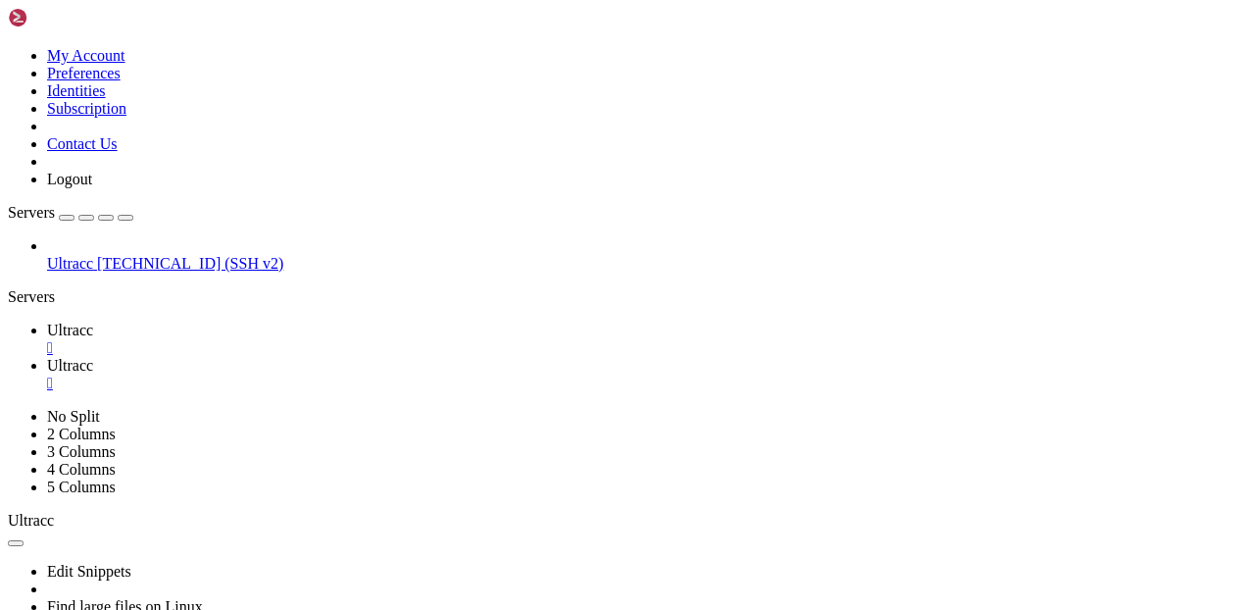
drag, startPoint x: 588, startPoint y: 69, endPoint x: 398, endPoint y: 70, distance: 190.1
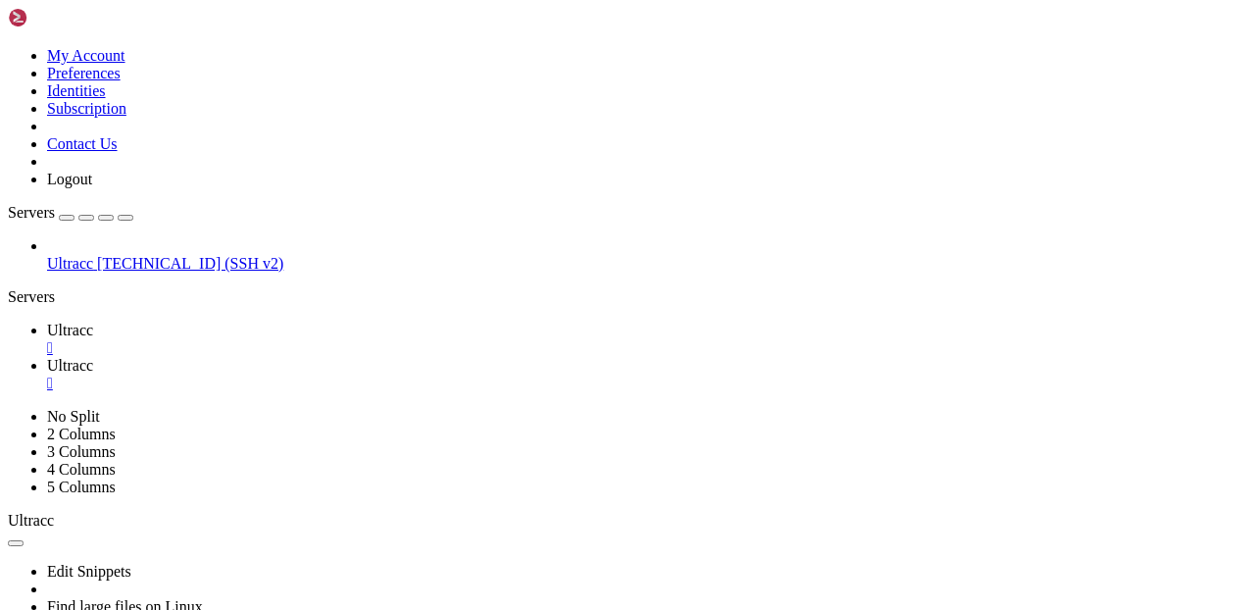
click at [45, 576] on span " apps" at bounding box center [28, 584] width 34 height 17
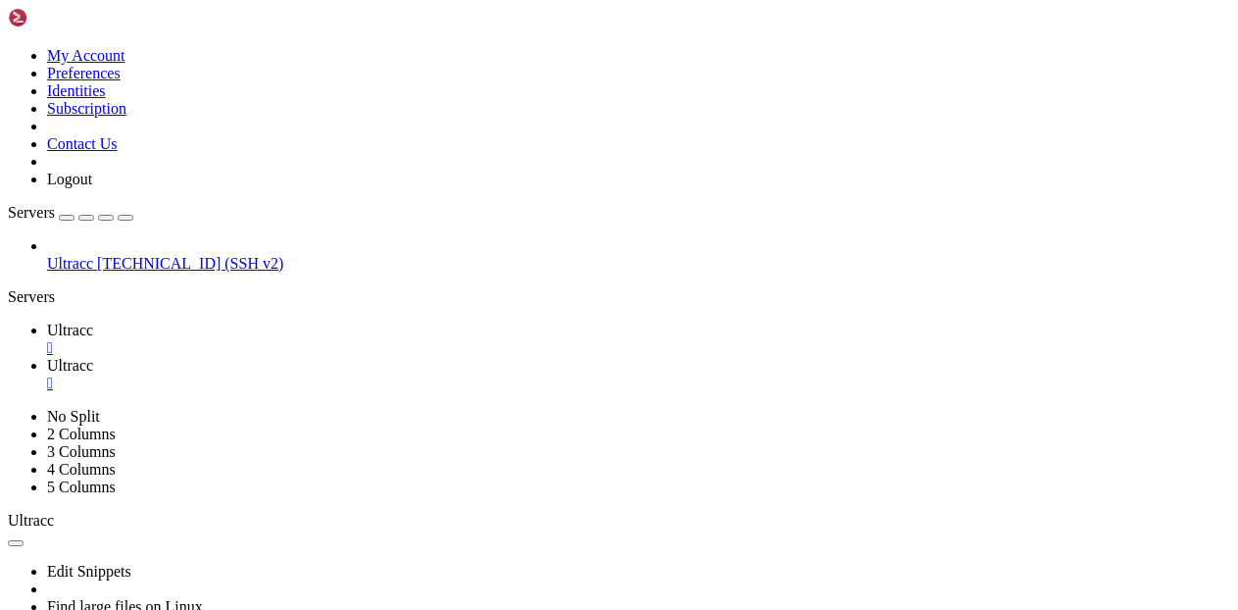
type input "/home31/gnflix/apps/gnflix-mcp"
click at [288, 321] on link "Ultracc " at bounding box center [638, 338] width 1183 height 35
drag, startPoint x: 14, startPoint y: 782, endPoint x: 373, endPoint y: 1180, distance: 536.3
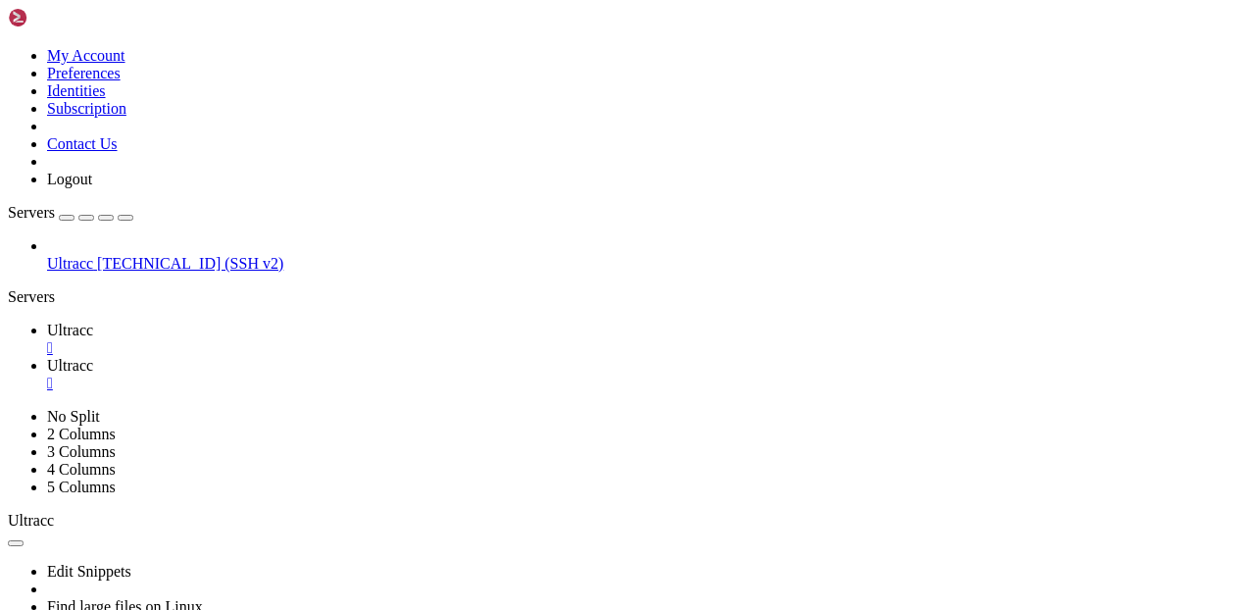
copy div "gnflix@hyperion : ~/apps/gnflix-mcp $ ./node_modules/.bin/mcp-proxy --port "$PO…"
drag, startPoint x: 15, startPoint y: 884, endPoint x: 402, endPoint y: 1177, distance: 485.5
copy div "gnflix@hyperion : ~ $ cd ~/apps/gnflix-mcp ^ Error: ENOENT: no such file or dir…"
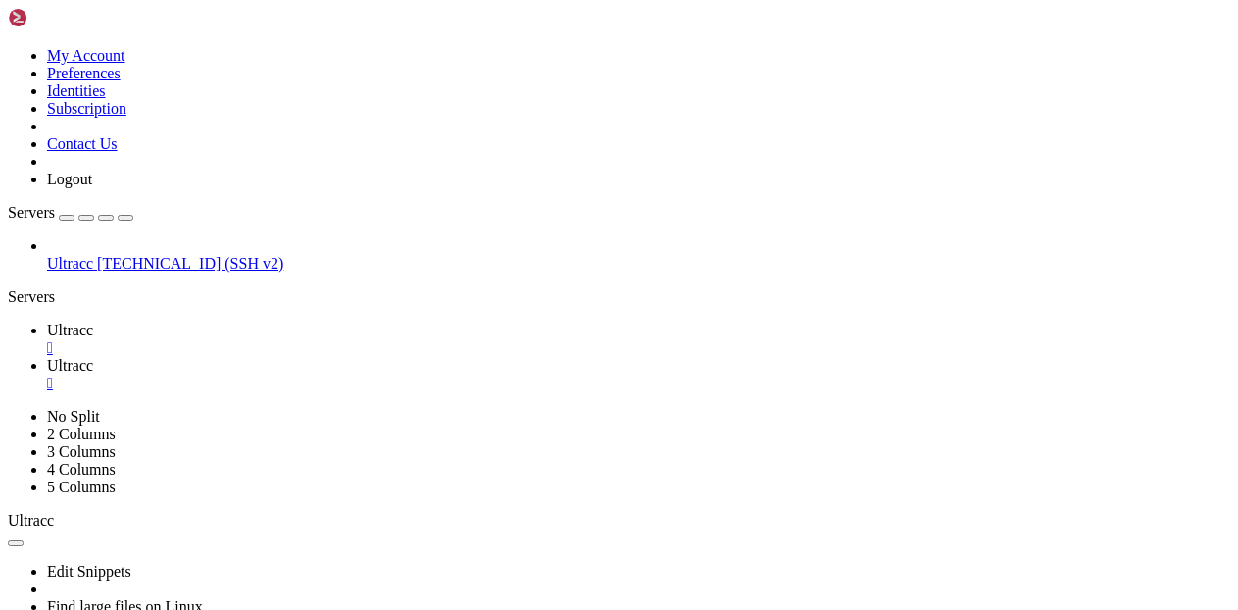
drag, startPoint x: 15, startPoint y: 818, endPoint x: 270, endPoint y: 1185, distance: 446.9
copy div "gnflix@hyperion : ~ $ cd ~/apps/gnflix-mcp # 1) Copier le spec du [PERSON_NAME]…"
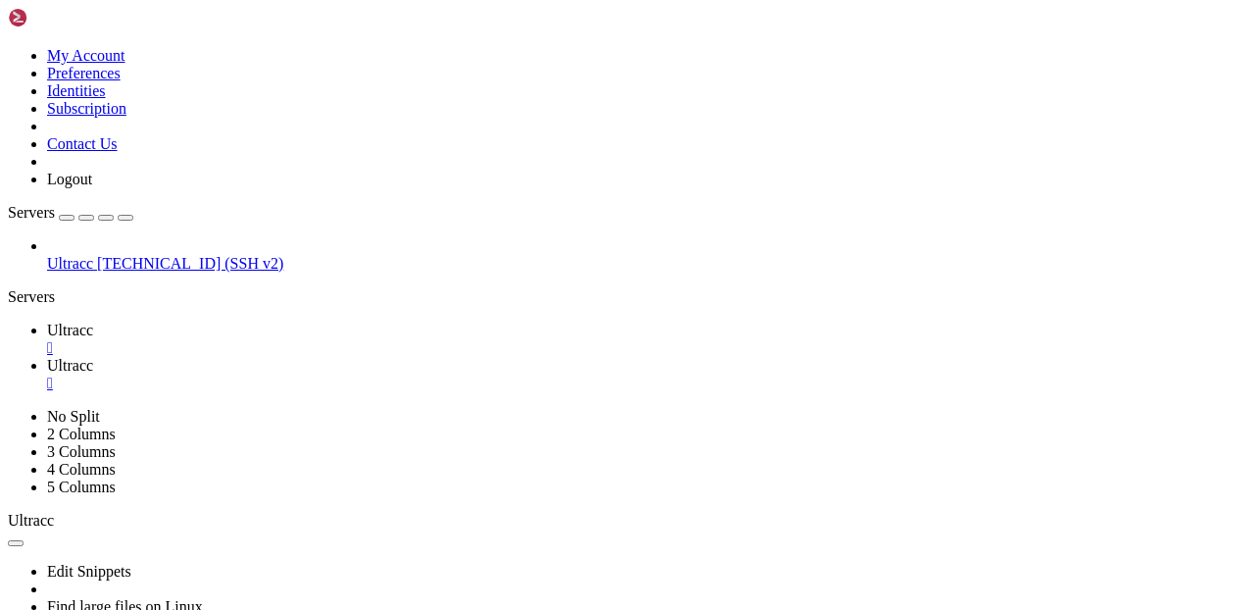
scroll to position [13, 0]
drag, startPoint x: 20, startPoint y: 864, endPoint x: 304, endPoint y: 1106, distance: 373.3
copy div "gnflix@hyperion : ~ $ # depuis ~/apps/gnflix-mcp export JELLYFIN_BASE_URL="[URL…"
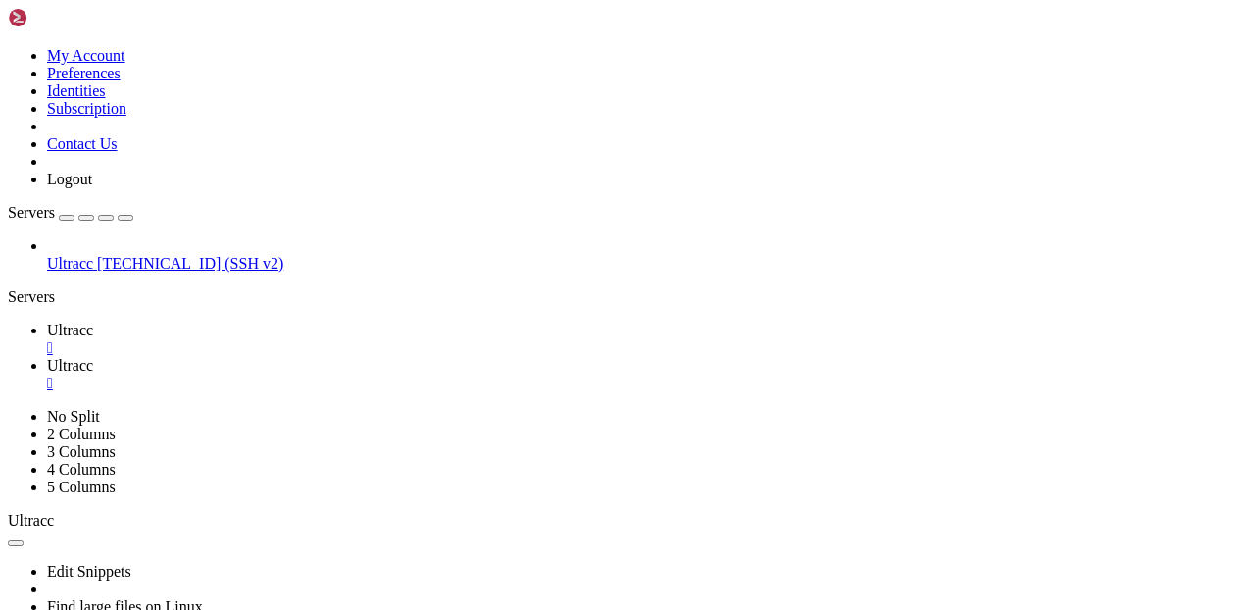
scroll to position [8, 0]
drag, startPoint x: 17, startPoint y: 866, endPoint x: 371, endPoint y: 1190, distance: 480.0
copy div "gnflix@hyperion : ~ $ # 0) Node 20 via nvm Node.js v22.19.0 gnflix@hyperion : ~…"
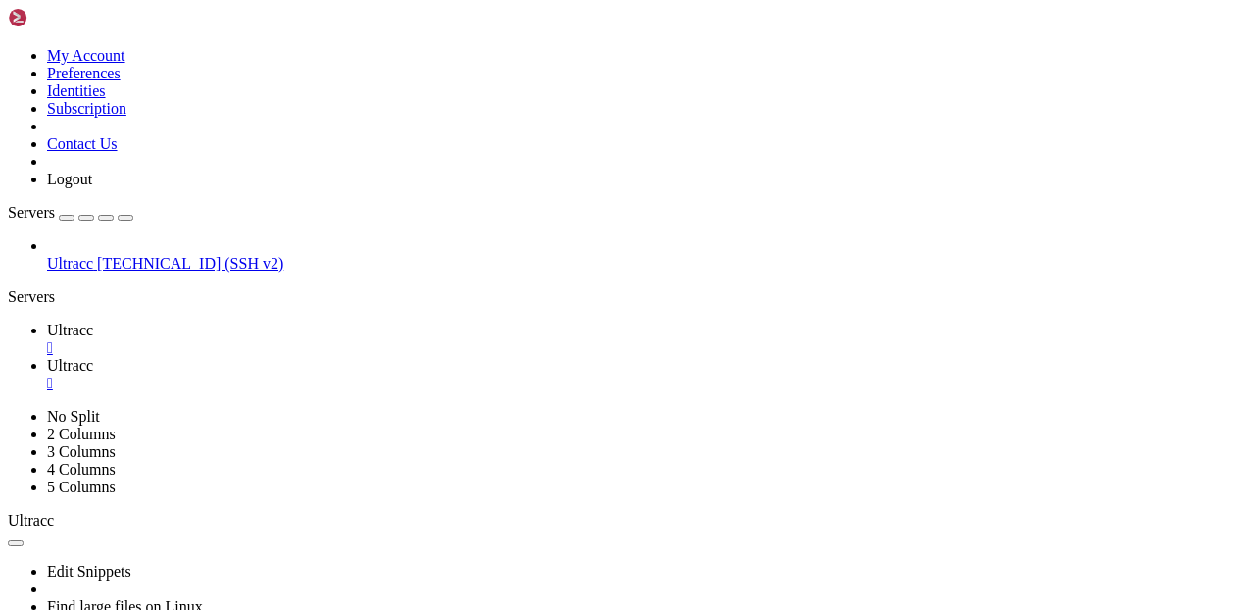
scroll to position [3780, 0]
drag, startPoint x: 258, startPoint y: 808, endPoint x: 213, endPoint y: 1170, distance: 364.4
click at [304, 321] on link "Ultracc " at bounding box center [638, 338] width 1183 height 35
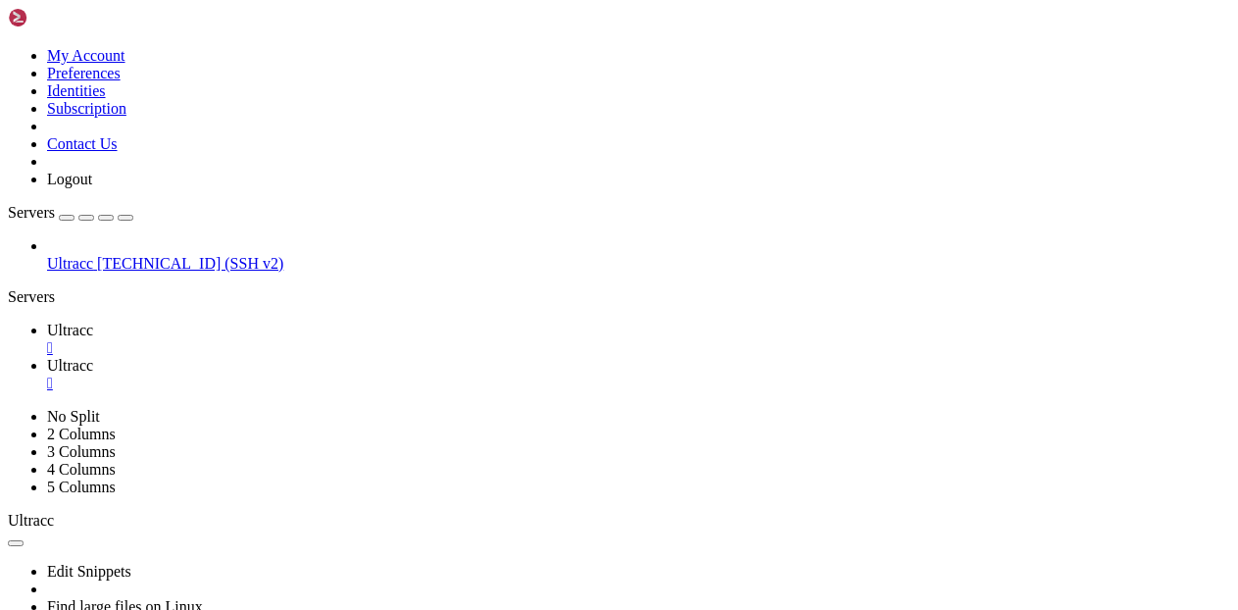
scroll to position [3991, 0]
drag, startPoint x: 261, startPoint y: 807, endPoint x: 339, endPoint y: 1180, distance: 381.5
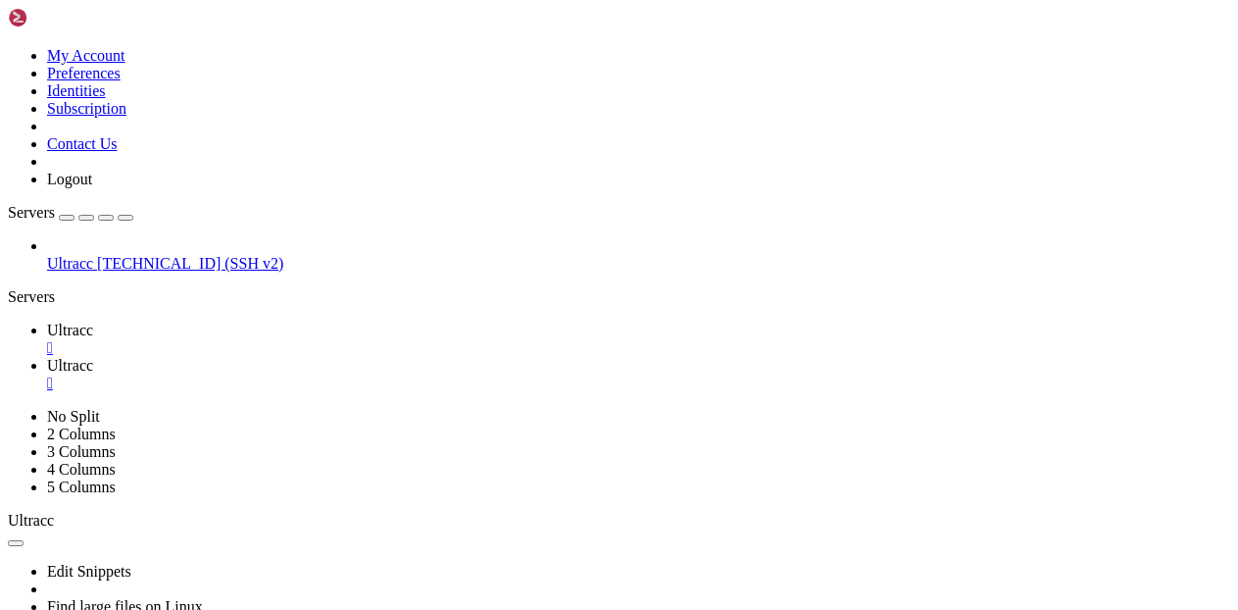
scroll to position [4822, 0]
drag, startPoint x: 11, startPoint y: 754, endPoint x: 366, endPoint y: 1174, distance: 550.1
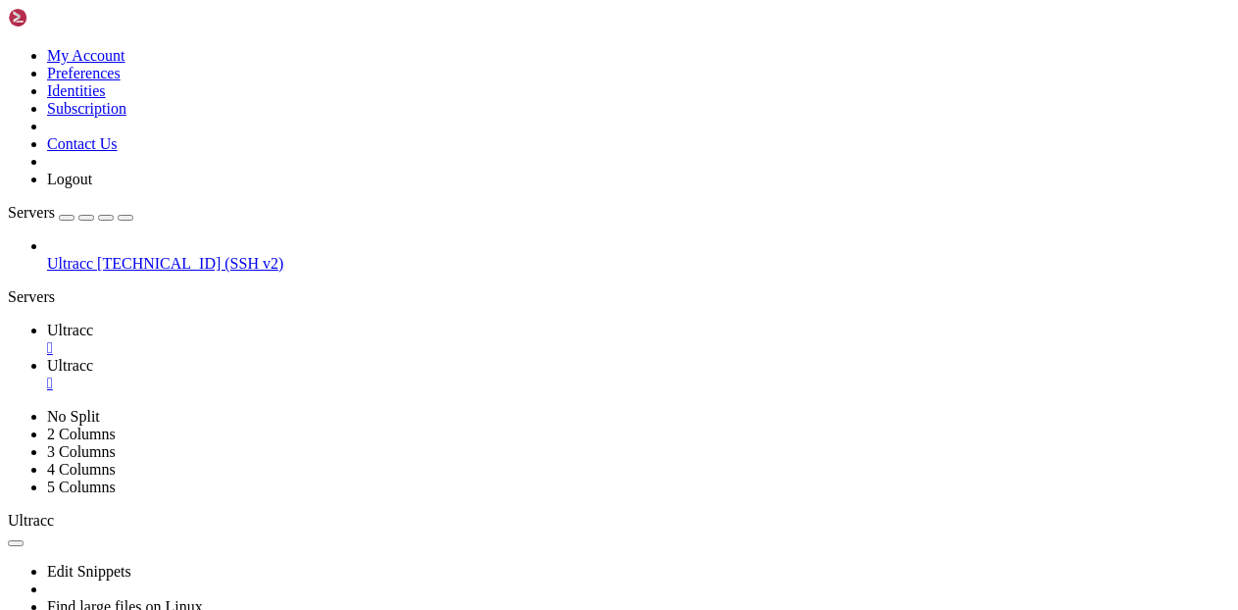
drag, startPoint x: 18, startPoint y: 863, endPoint x: 167, endPoint y: 1155, distance: 327.8
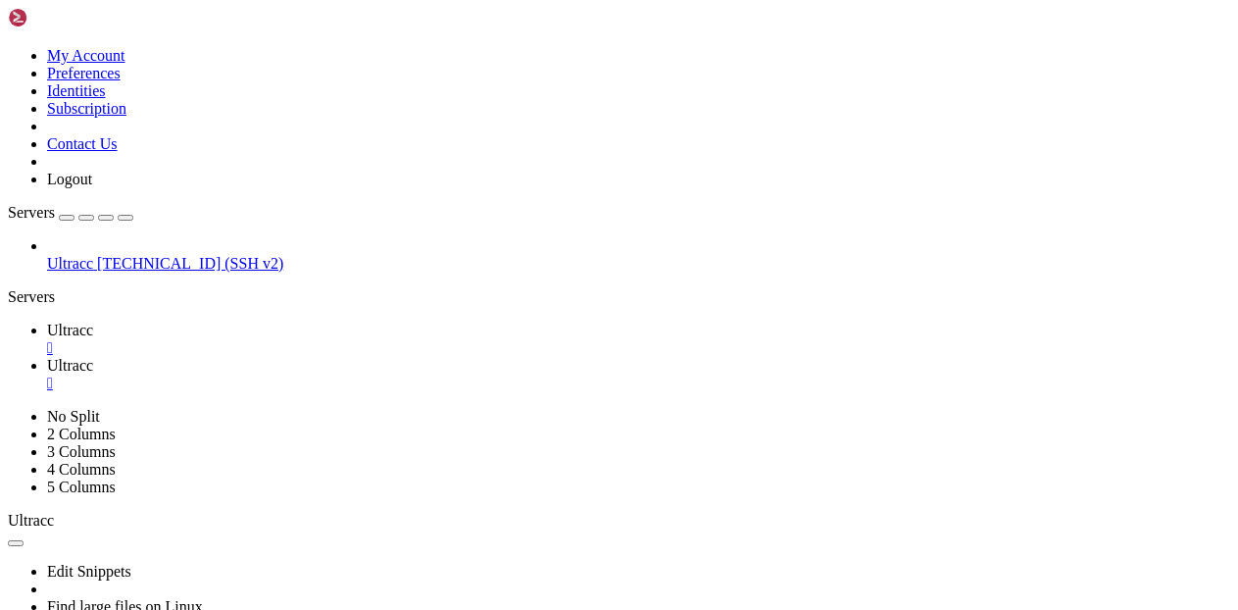
scroll to position [6664, 0]
drag, startPoint x: 262, startPoint y: 907, endPoint x: 161, endPoint y: 1147, distance: 259.5
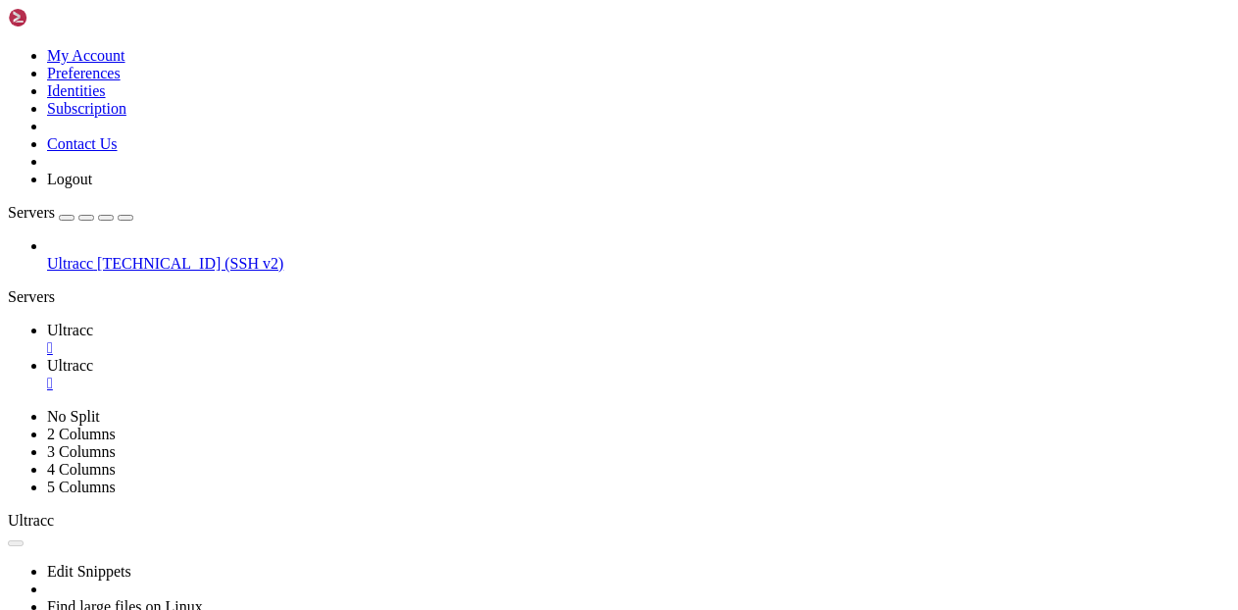
drag, startPoint x: 13, startPoint y: 817, endPoint x: 312, endPoint y: 1233, distance: 511.8
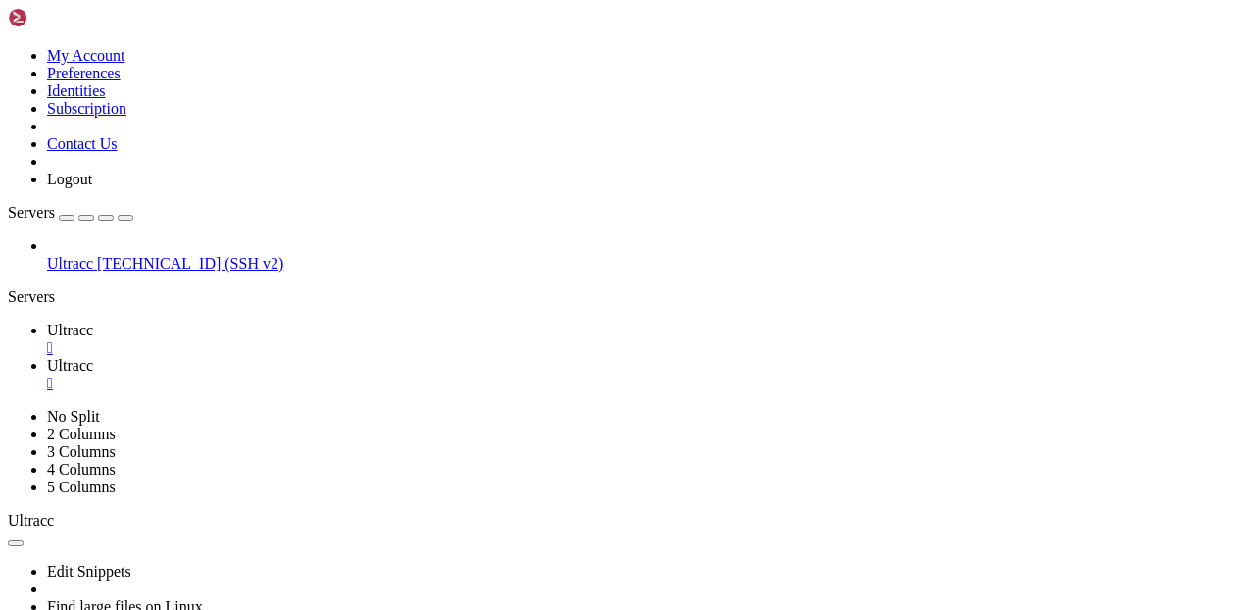
scroll to position [8, 0]
drag, startPoint x: 19, startPoint y: 766, endPoint x: 247, endPoint y: 1163, distance: 457.9
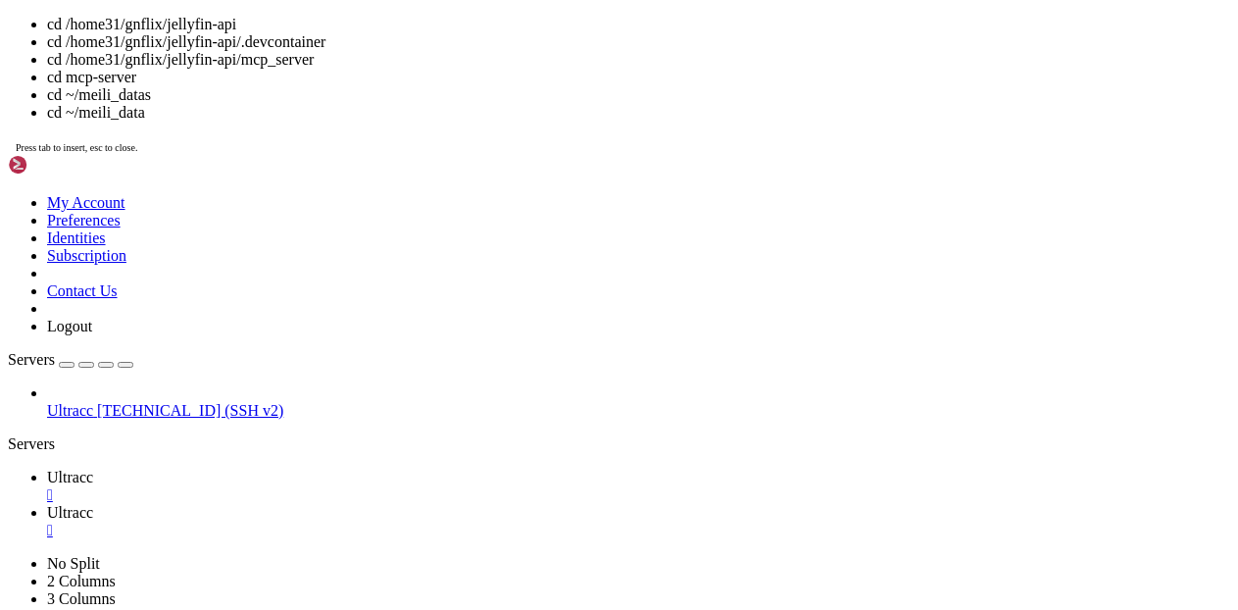
scroll to position [13, 0]
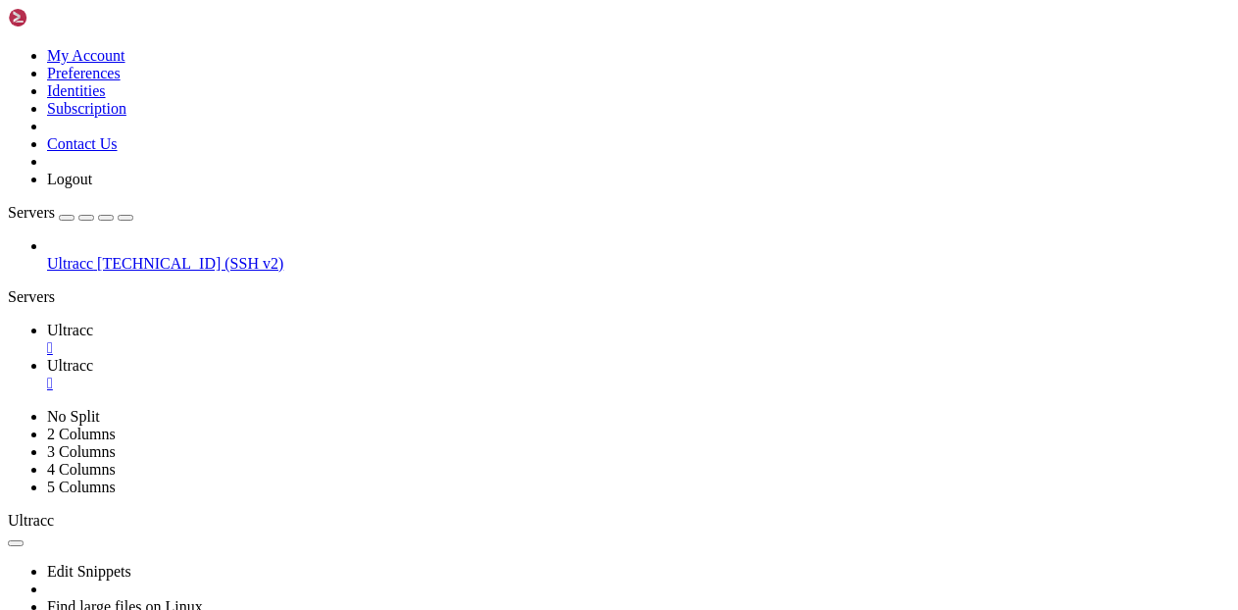
click at [93, 357] on span "Ultracc" at bounding box center [70, 365] width 46 height 17
drag, startPoint x: 561, startPoint y: 72, endPoint x: 273, endPoint y: 69, distance: 287.1
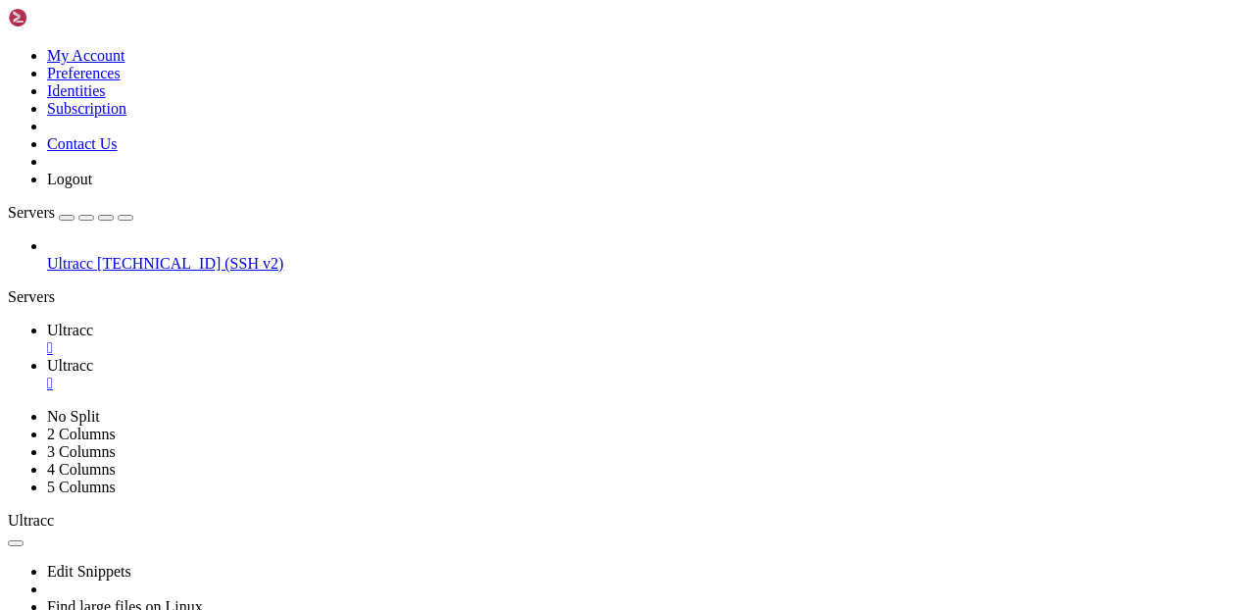
click at [93, 321] on span "Ultracc" at bounding box center [70, 329] width 46 height 17
drag, startPoint x: 12, startPoint y: 831, endPoint x: 729, endPoint y: 1272, distance: 842.0
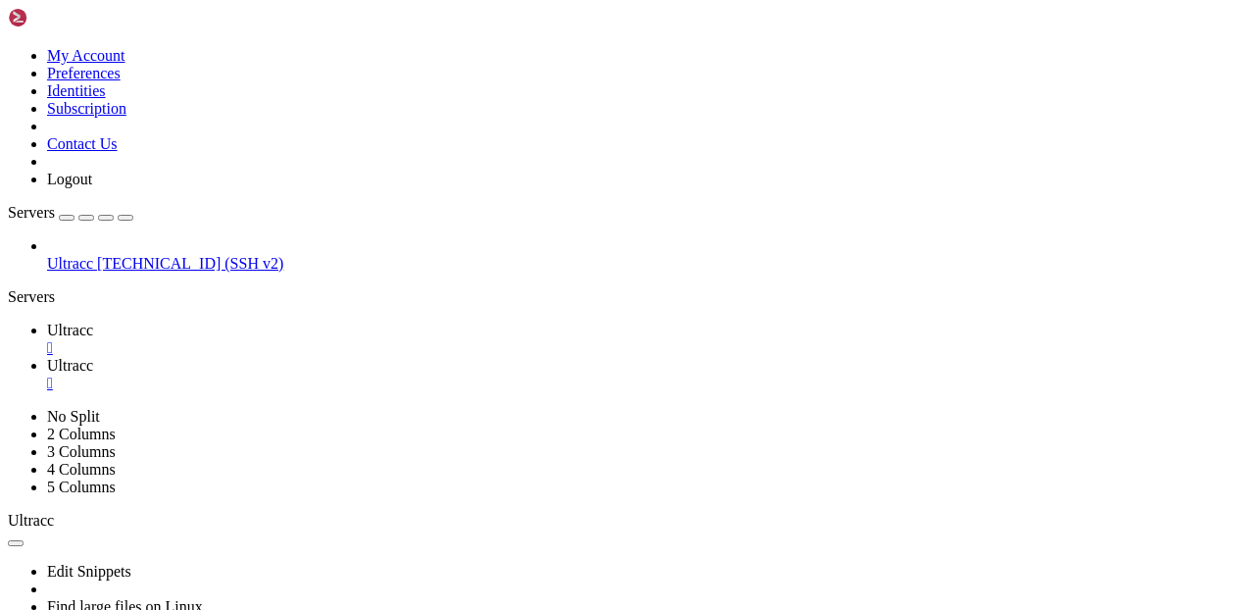
scroll to position [8, 0]
drag, startPoint x: 16, startPoint y: 1013, endPoint x: 238, endPoint y: 1158, distance: 265.6
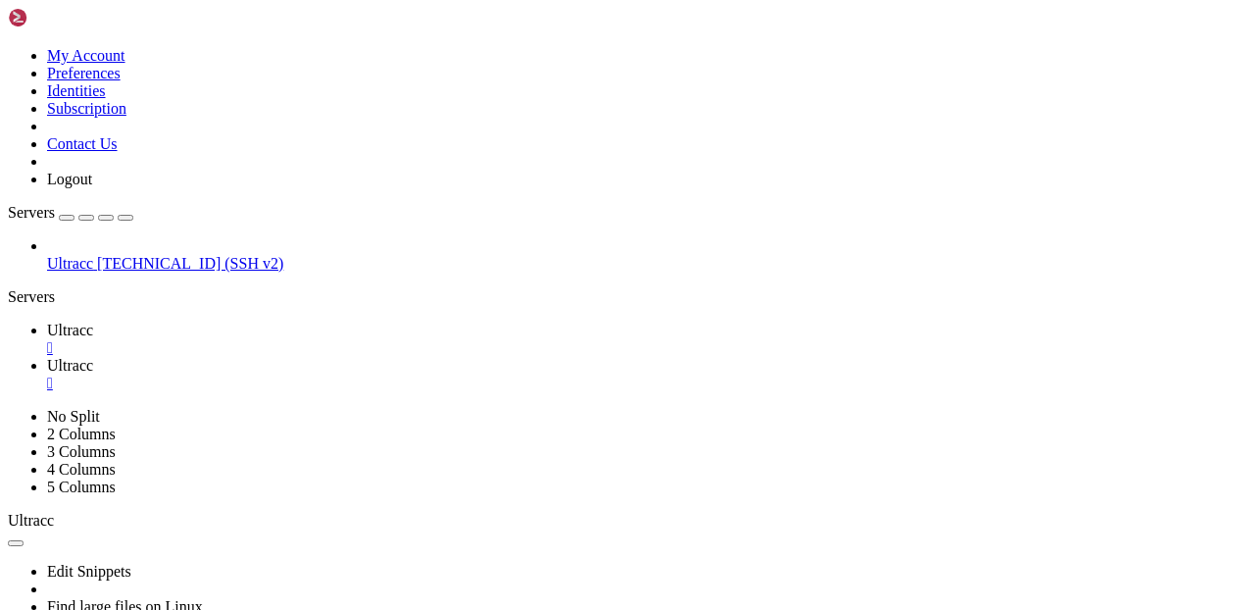
click at [93, 357] on span "Ultracc" at bounding box center [70, 365] width 46 height 17
click at [93, 321] on span "Ultracc" at bounding box center [70, 329] width 46 height 17
click at [93, 357] on span "Ultracc" at bounding box center [70, 365] width 46 height 17
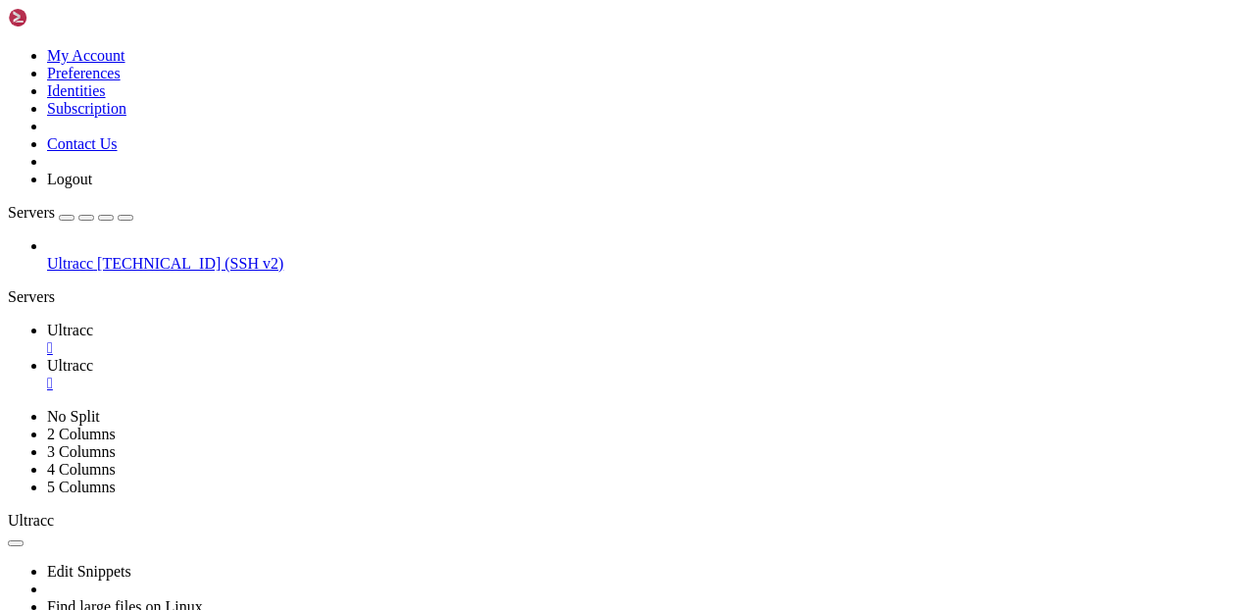
type input "/home31/gnflix/apps/gnflix-mcp"
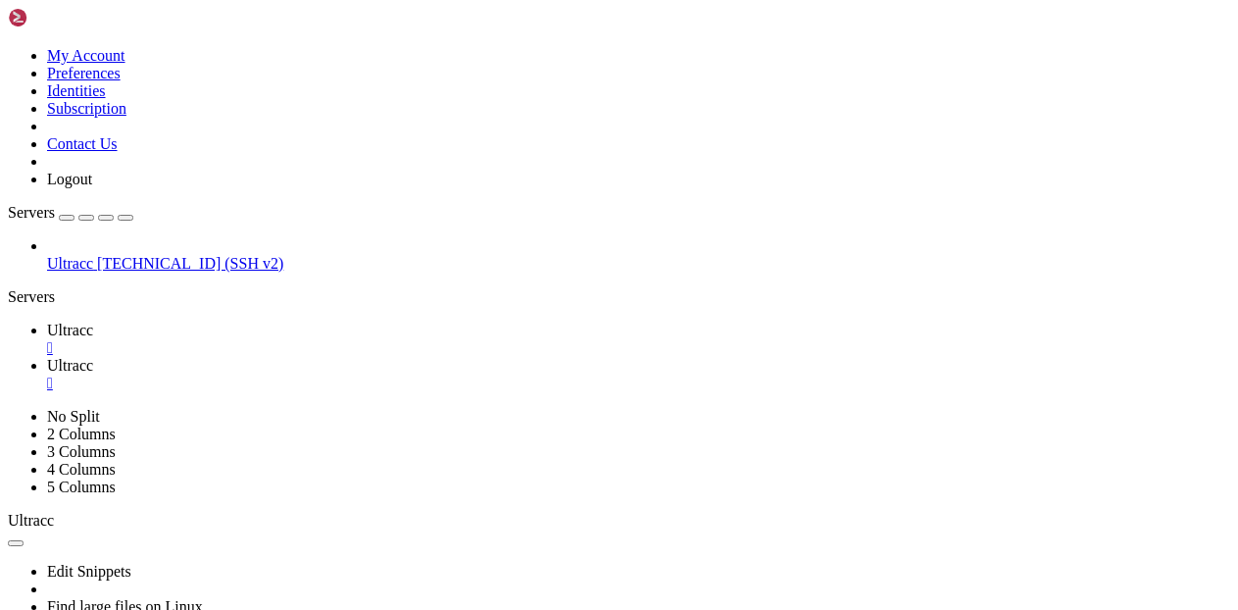
click at [312, 321] on link "Ultracc " at bounding box center [638, 338] width 1183 height 35
drag, startPoint x: 79, startPoint y: 767, endPoint x: 461, endPoint y: 1265, distance: 627.0
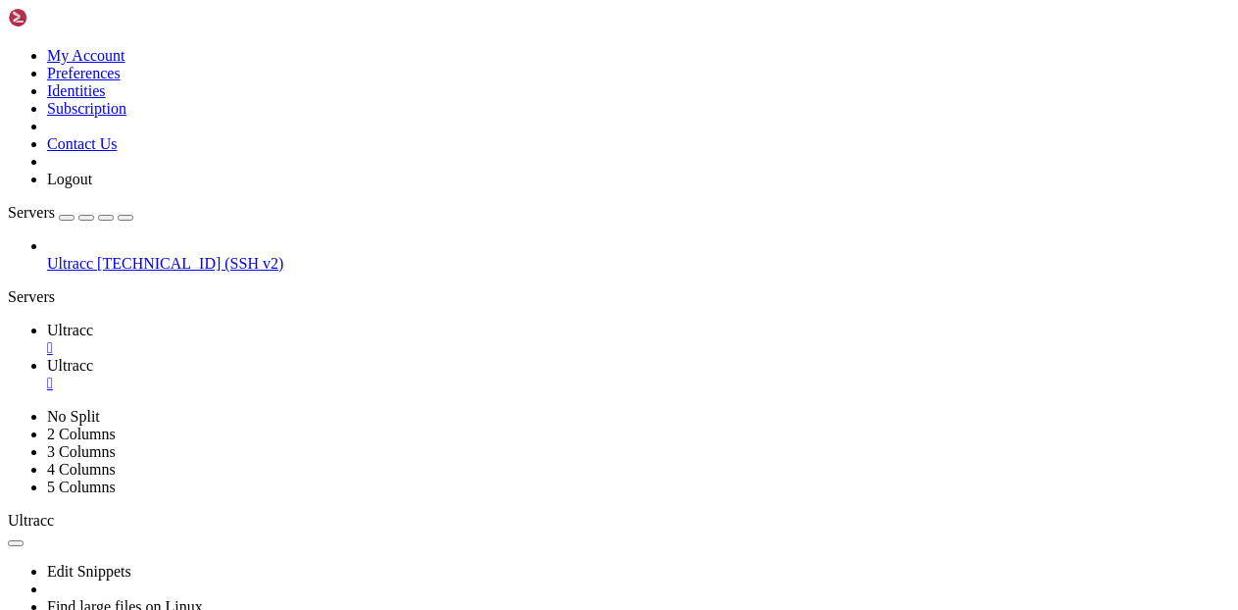
scroll to position [12854, 0]
